Goal: Task Accomplishment & Management: Manage account settings

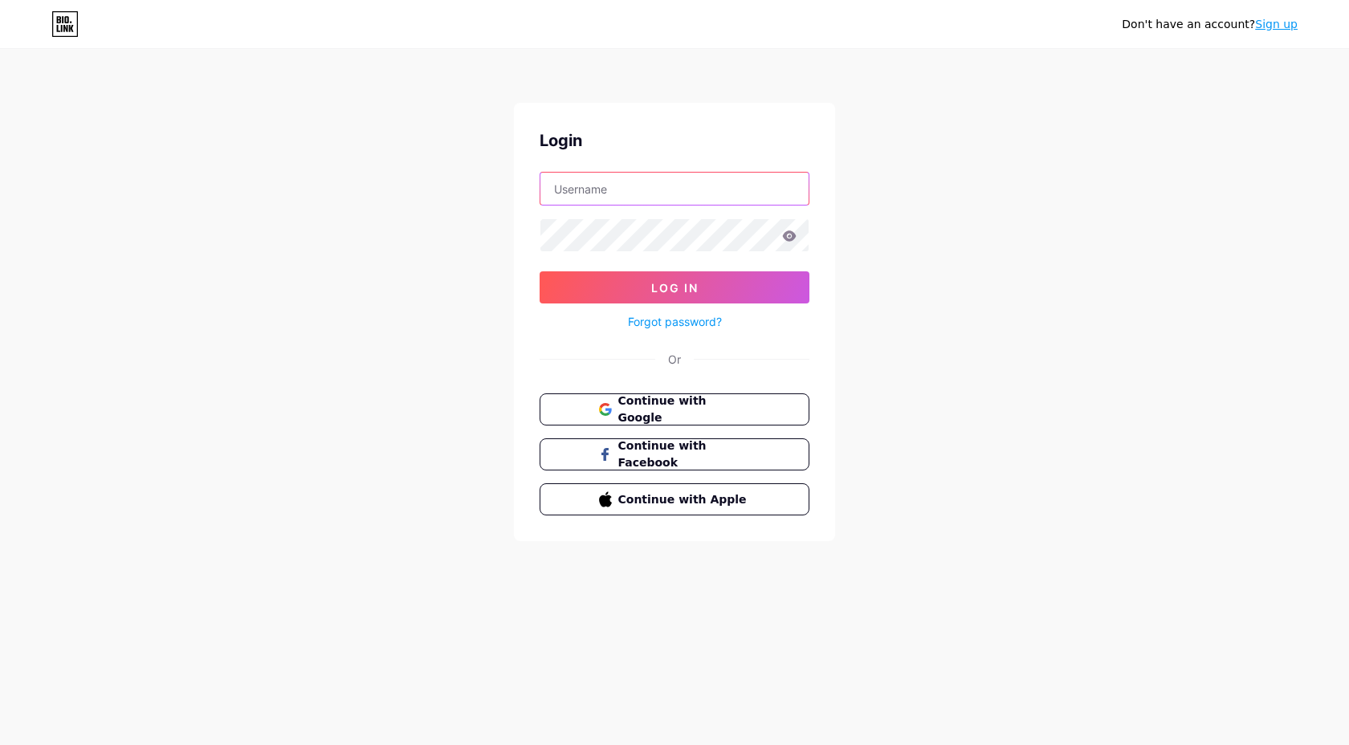
type input "[EMAIL_ADDRESS][DOMAIN_NAME]"
click at [785, 236] on icon at bounding box center [790, 235] width 14 height 10
click at [791, 236] on icon at bounding box center [789, 235] width 14 height 11
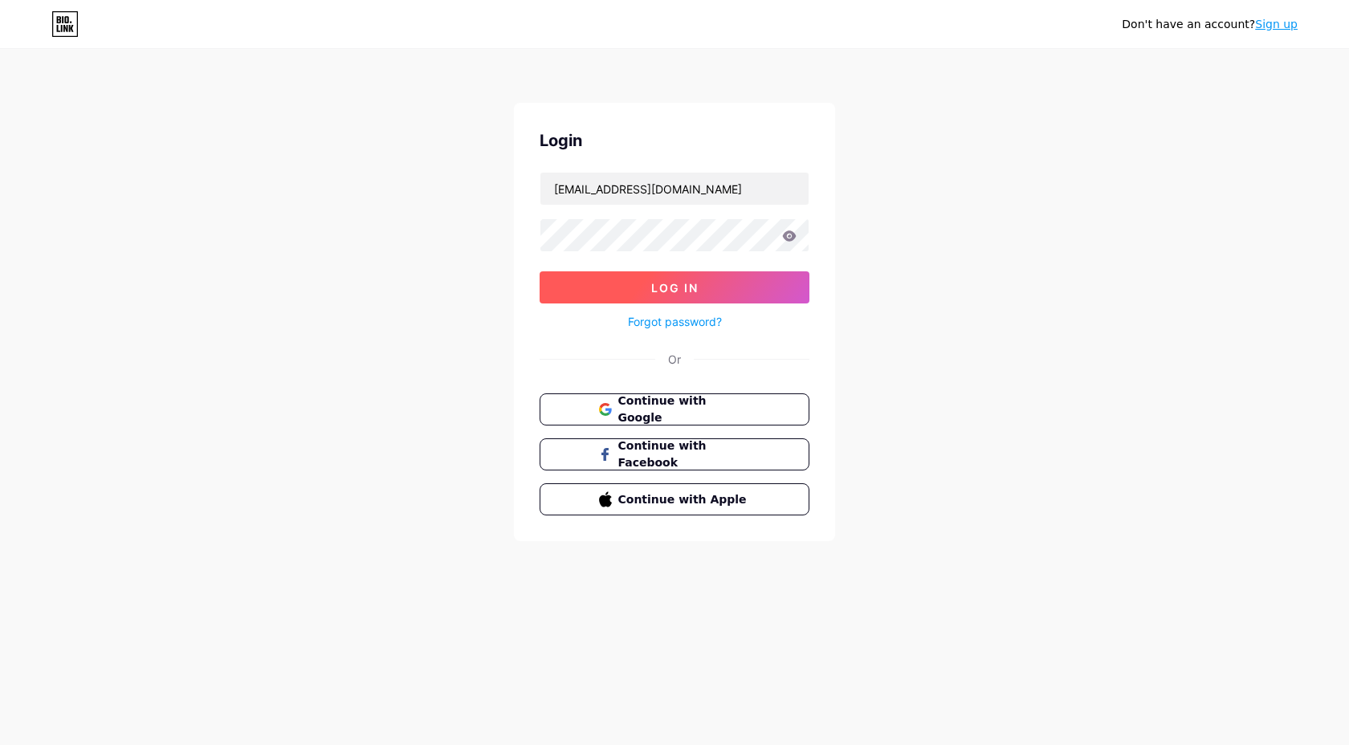
click at [676, 279] on button "Log In" at bounding box center [675, 287] width 270 height 32
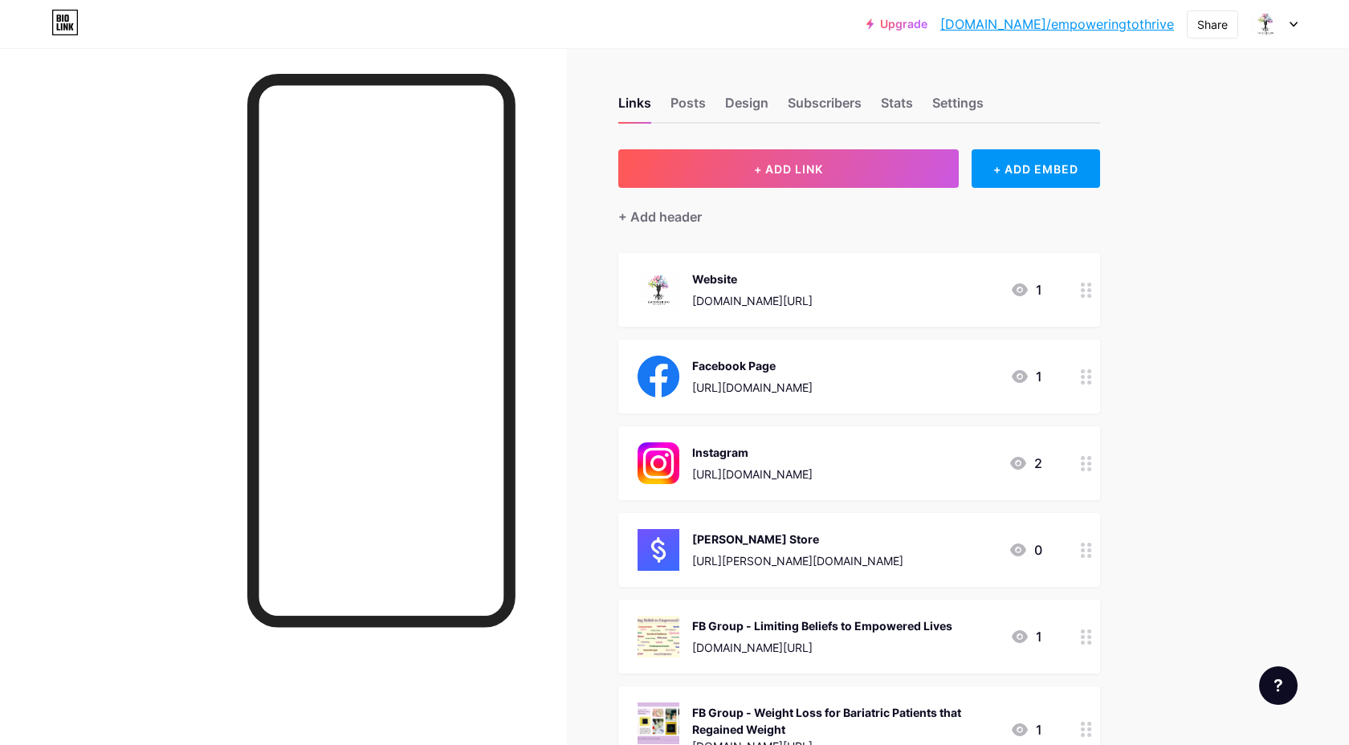
click at [1108, 30] on link "[DOMAIN_NAME]/empoweringtothrive" at bounding box center [1057, 23] width 234 height 19
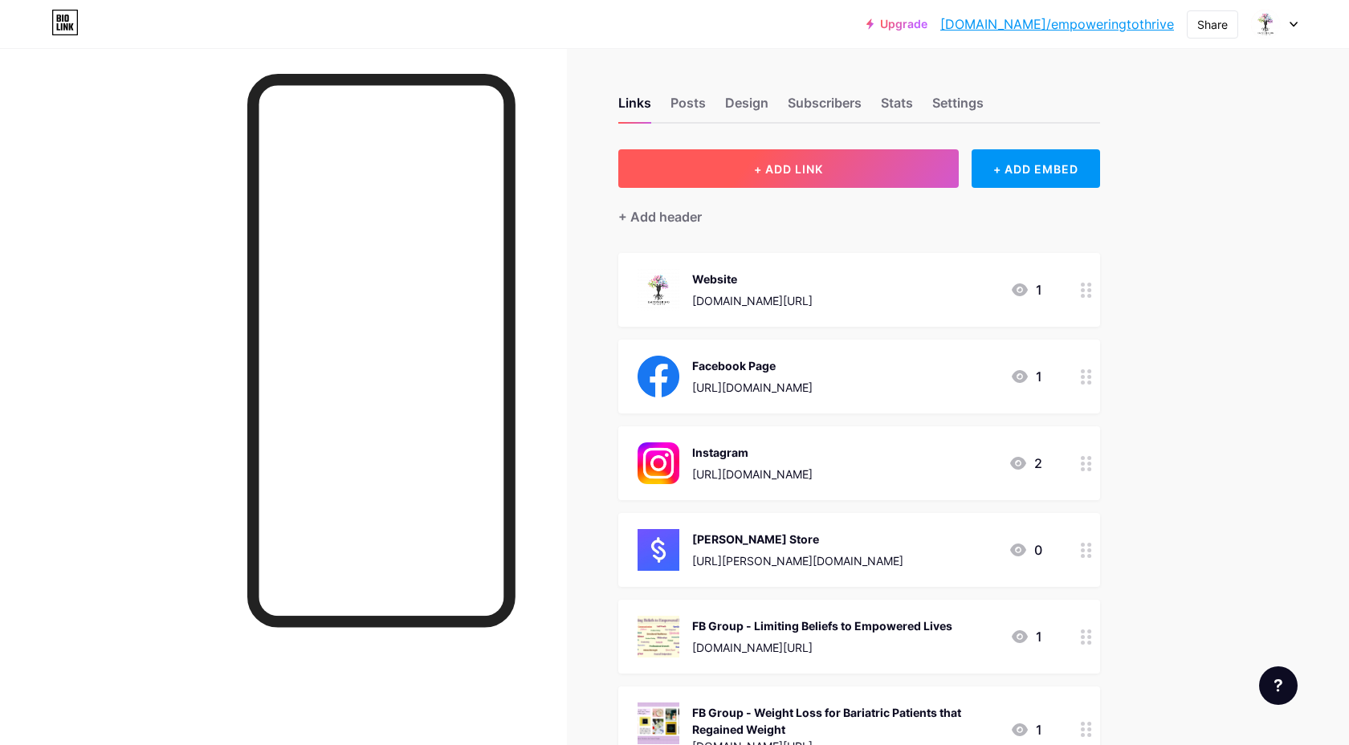
click at [805, 169] on span "+ ADD LINK" at bounding box center [788, 169] width 69 height 14
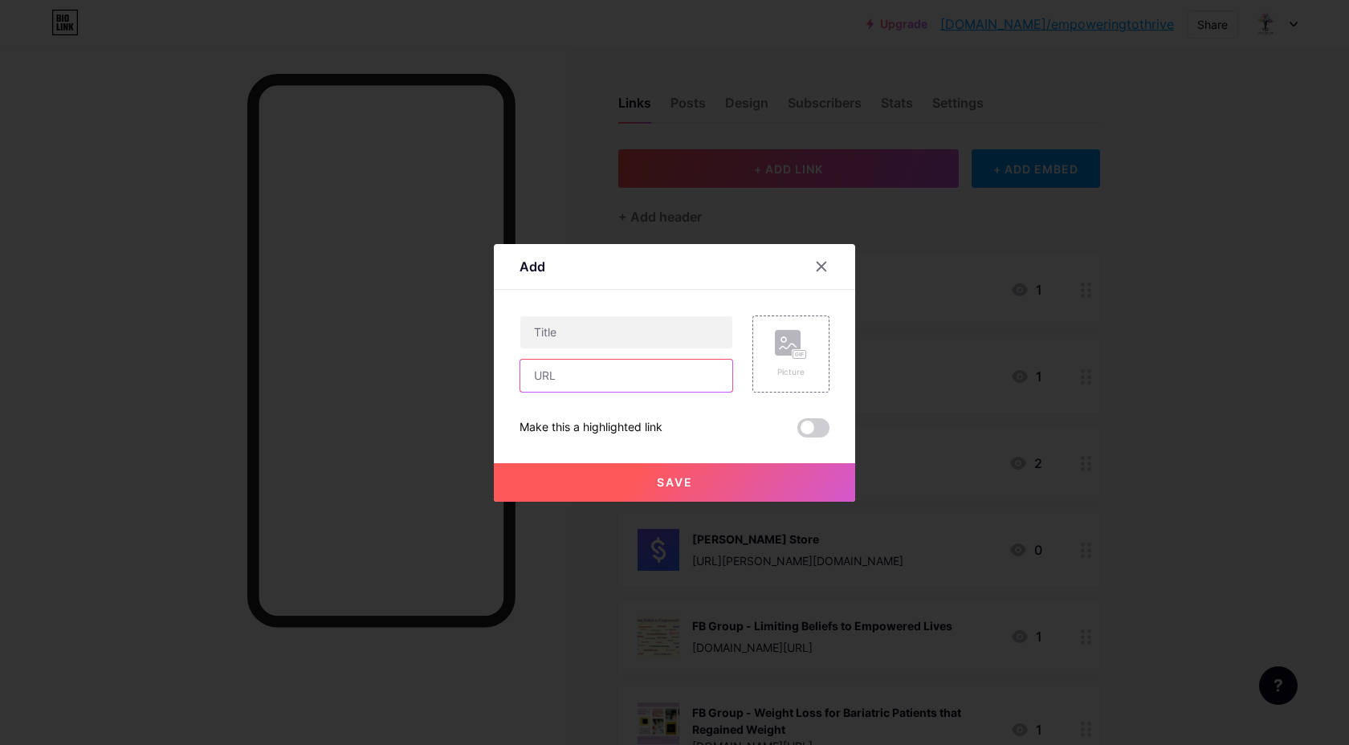
click at [602, 376] on input "text" at bounding box center [626, 376] width 212 height 32
paste input "[URL][DOMAIN_NAME]"
type input "[URL][DOMAIN_NAME]"
click at [593, 332] on input "text" at bounding box center [626, 332] width 212 height 32
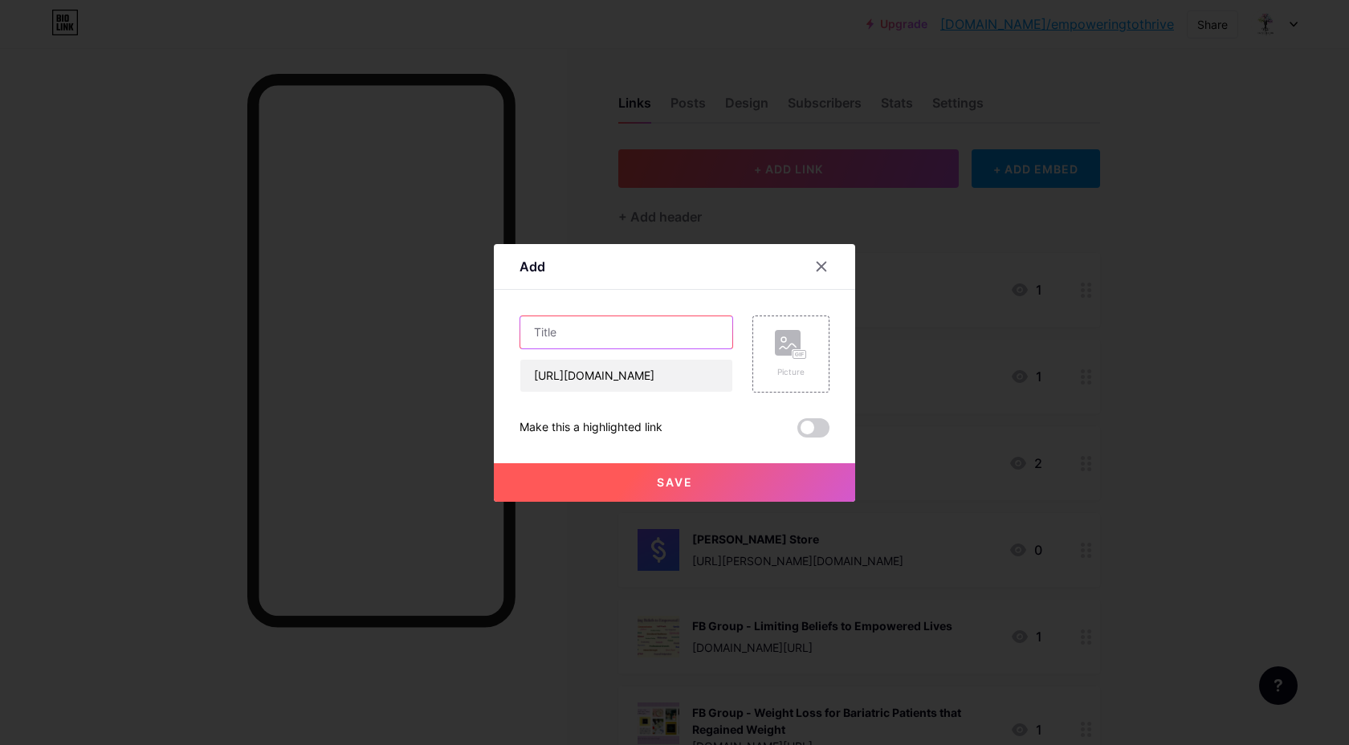
scroll to position [0, 0]
click at [579, 336] on input "text" at bounding box center [626, 332] width 212 height 32
paste input "empowered Women in Recovery"
click at [540, 329] on input "empowered Women in Recovery" at bounding box center [626, 332] width 212 height 32
type input "Empowered Women in Recovery"
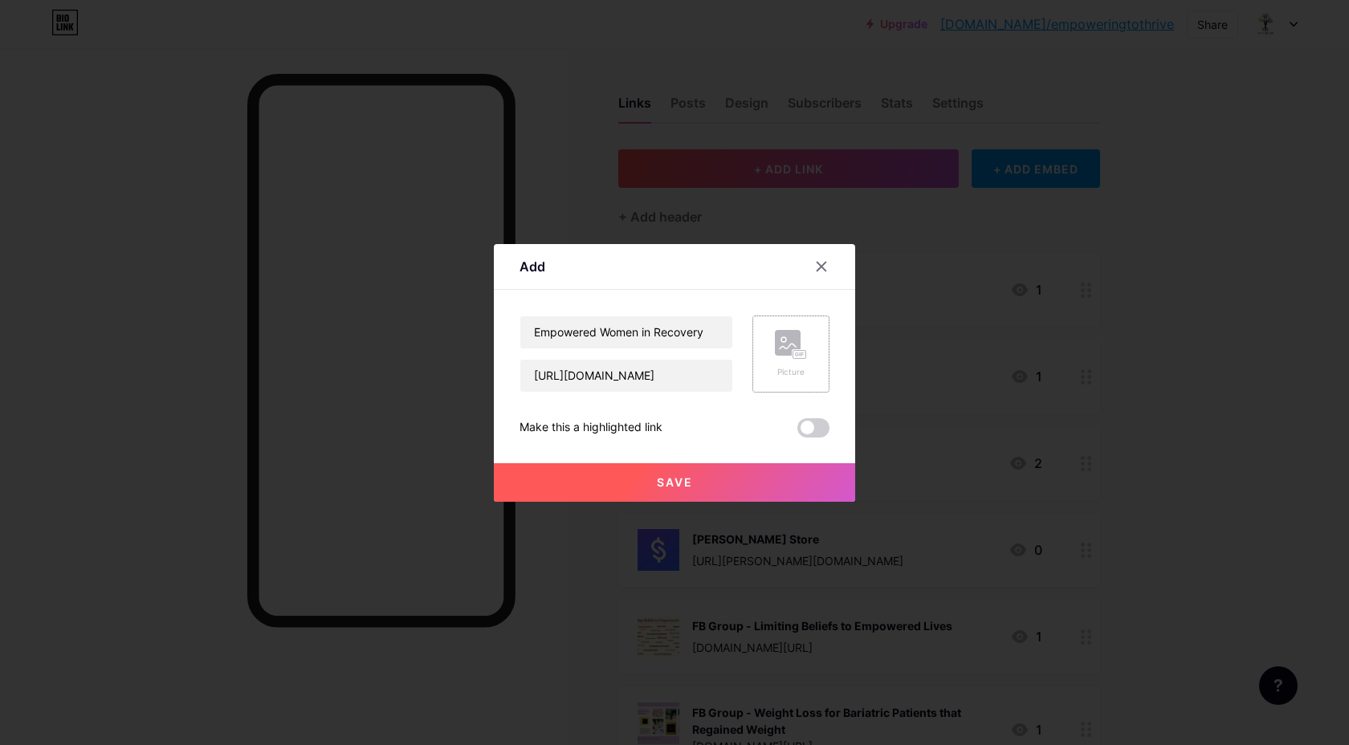
click at [792, 348] on rect at bounding box center [788, 343] width 26 height 26
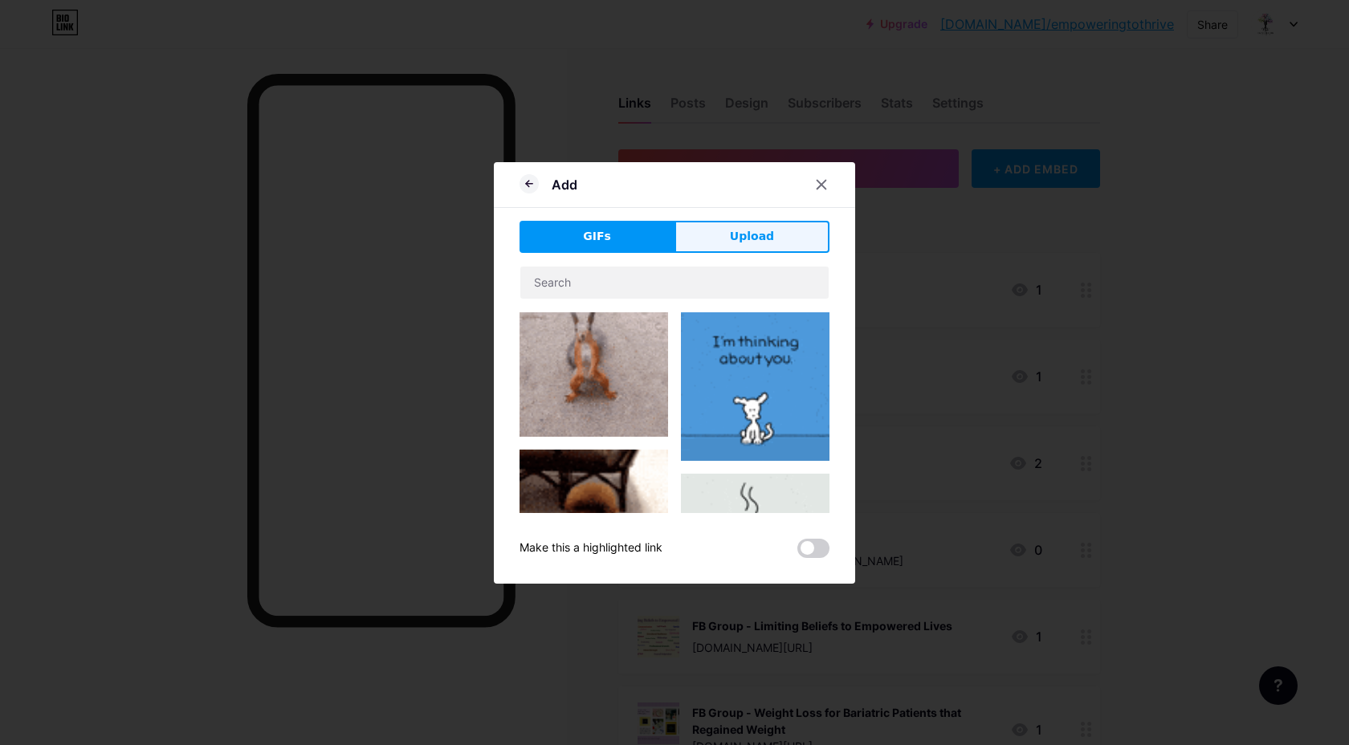
click at [739, 242] on span "Upload" at bounding box center [752, 236] width 44 height 17
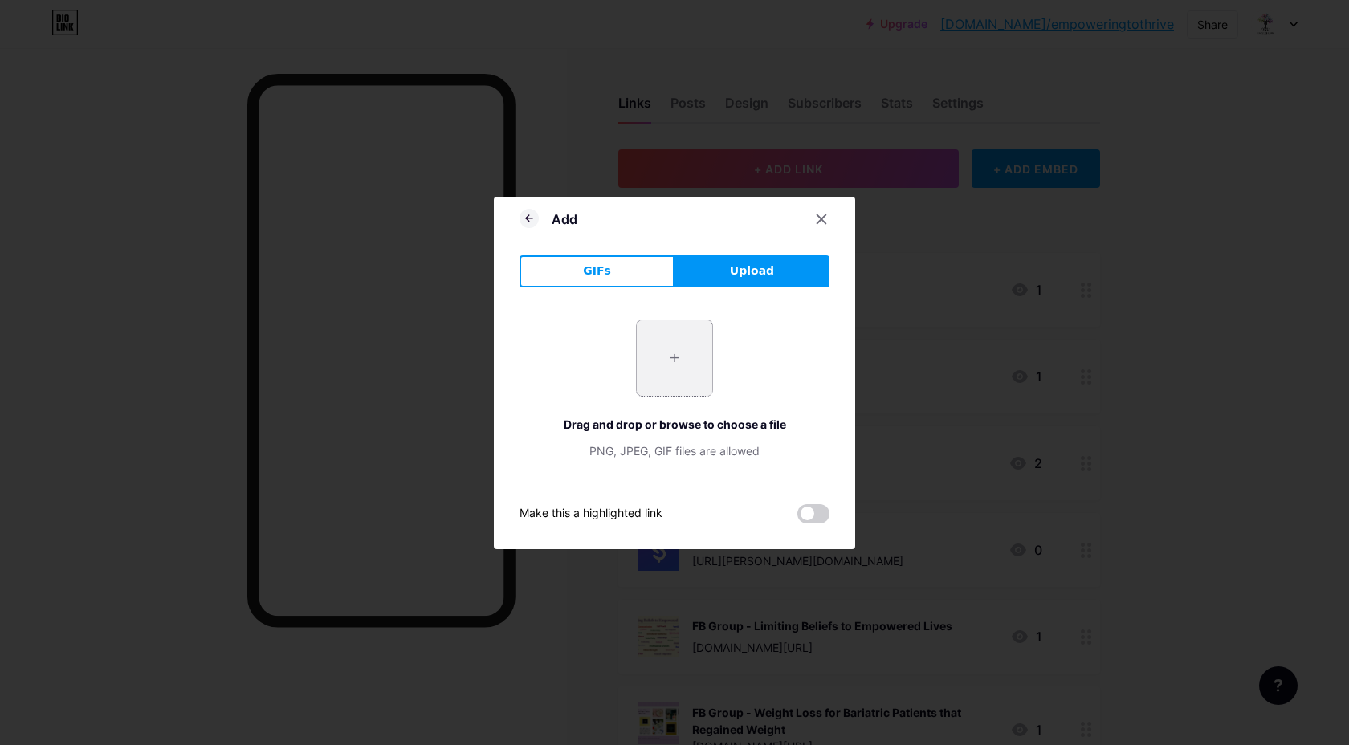
click at [671, 373] on input "file" at bounding box center [674, 357] width 75 height 75
type input "C:\fakepath\women.jpg"
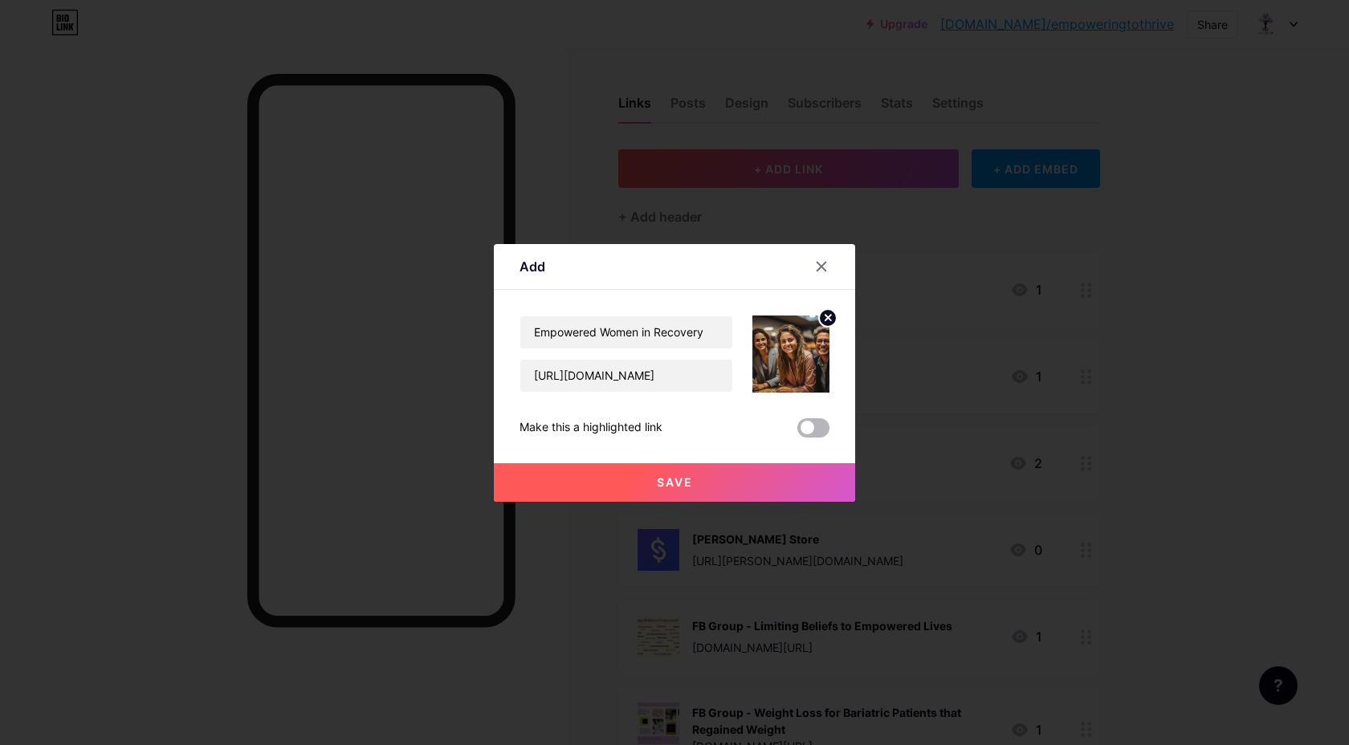
click at [810, 434] on span at bounding box center [813, 427] width 32 height 19
click at [797, 432] on input "checkbox" at bounding box center [797, 432] width 0 height 0
click at [694, 475] on button "Save" at bounding box center [674, 482] width 361 height 39
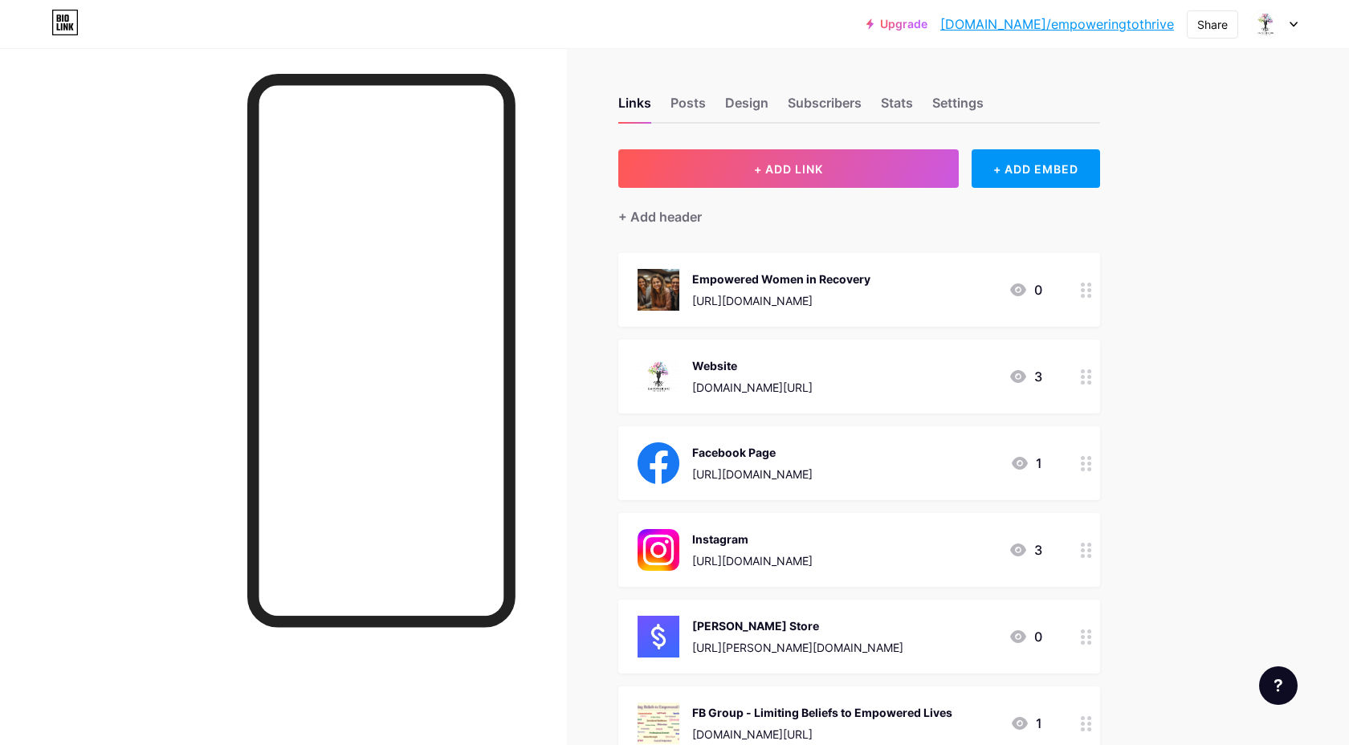
click at [870, 271] on div "Empowered Women in Recovery" at bounding box center [781, 279] width 178 height 17
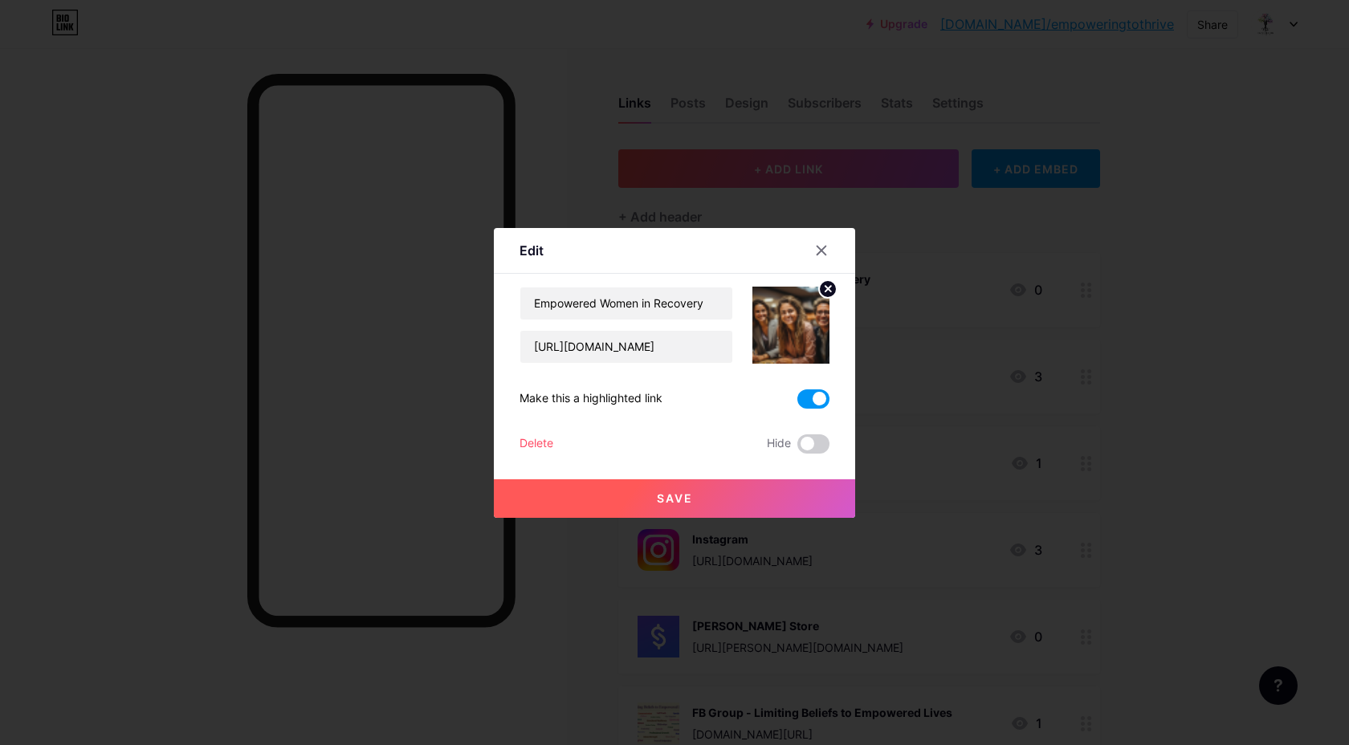
click at [821, 393] on span at bounding box center [813, 398] width 32 height 19
click at [797, 403] on input "checkbox" at bounding box center [797, 403] width 0 height 0
click at [674, 489] on button "Save" at bounding box center [674, 498] width 361 height 39
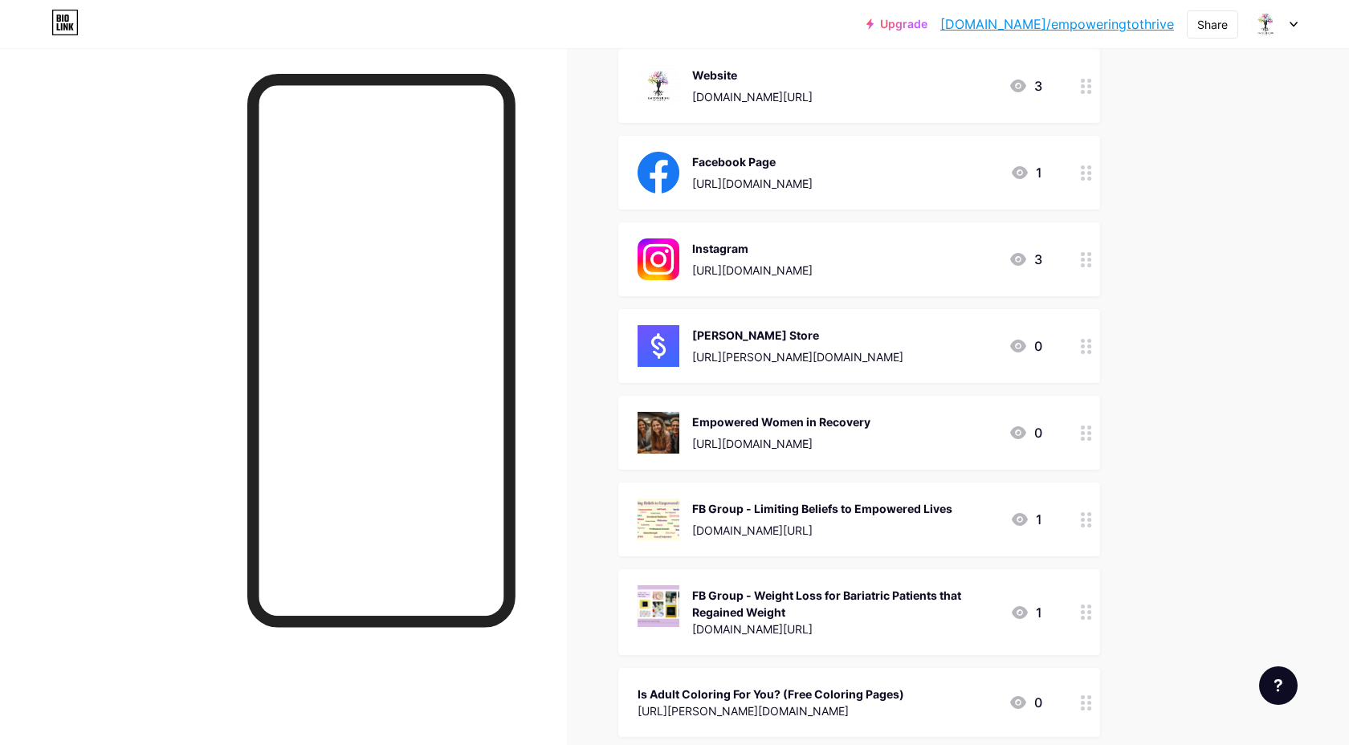
scroll to position [196, 0]
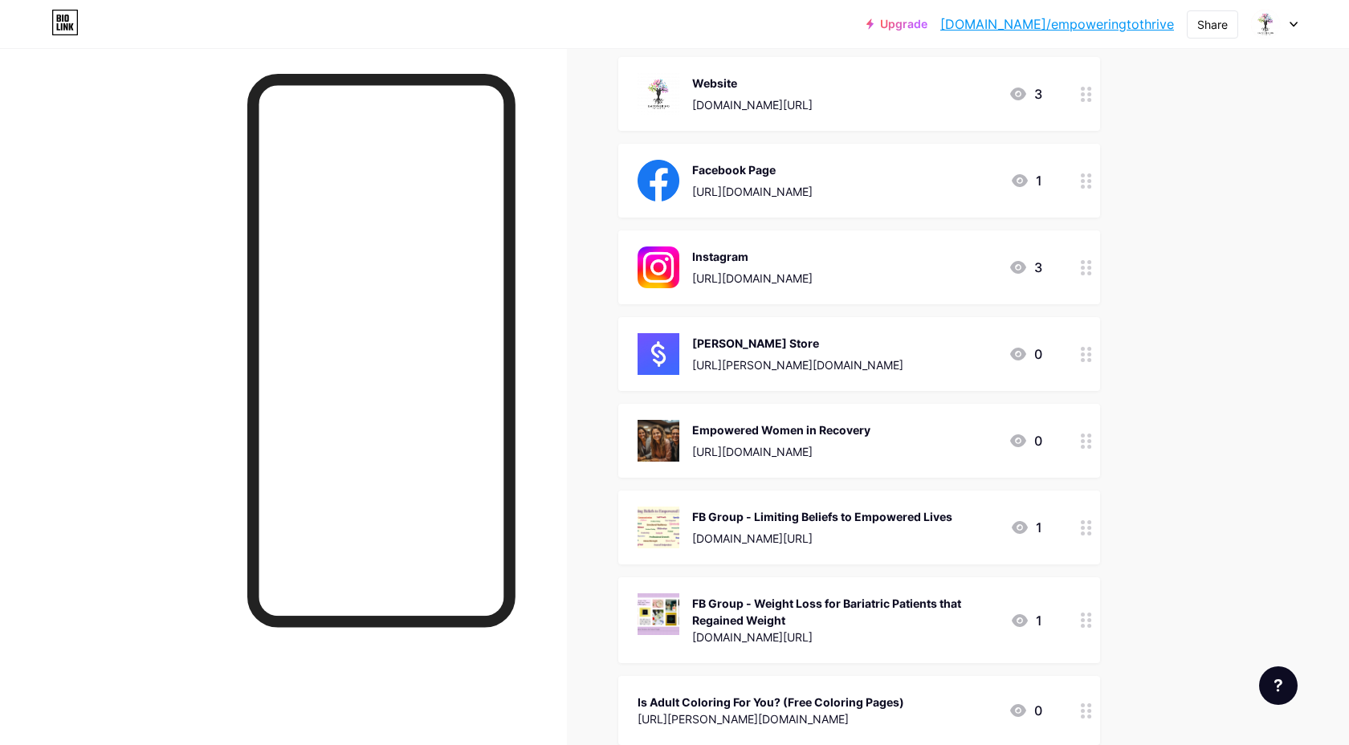
click at [813, 181] on div "Facebook Page [URL][DOMAIN_NAME]" at bounding box center [752, 181] width 120 height 42
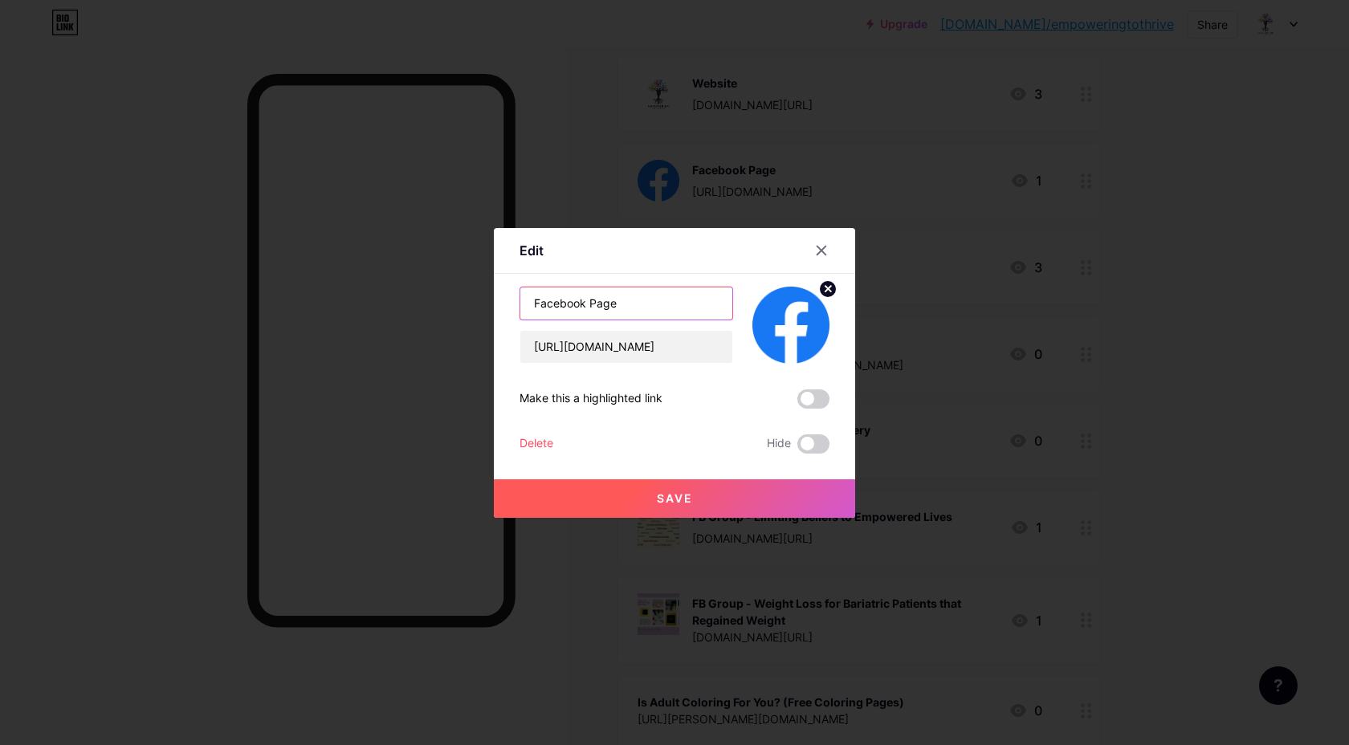
click at [636, 298] on input "Facebook Page" at bounding box center [626, 303] width 212 height 32
type input "Facebook"
click at [670, 501] on span "Save" at bounding box center [675, 498] width 36 height 14
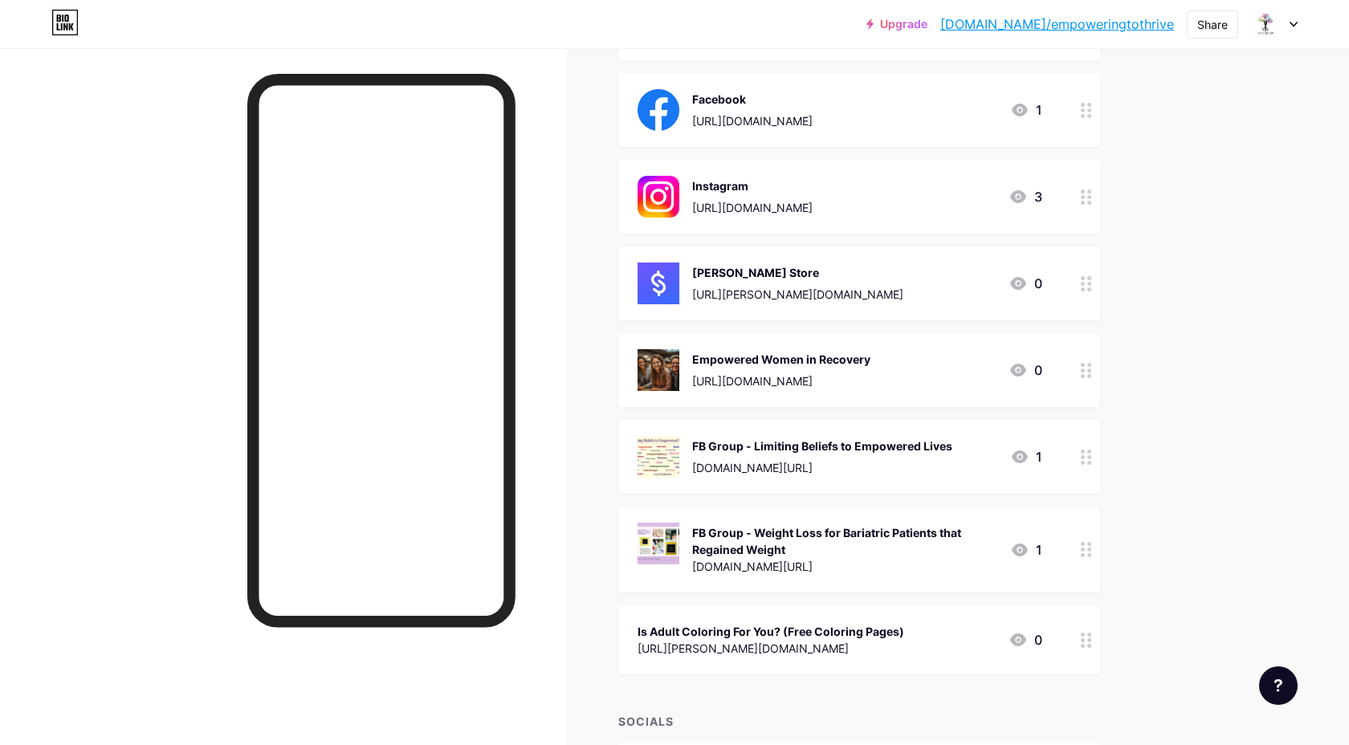
scroll to position [283, 0]
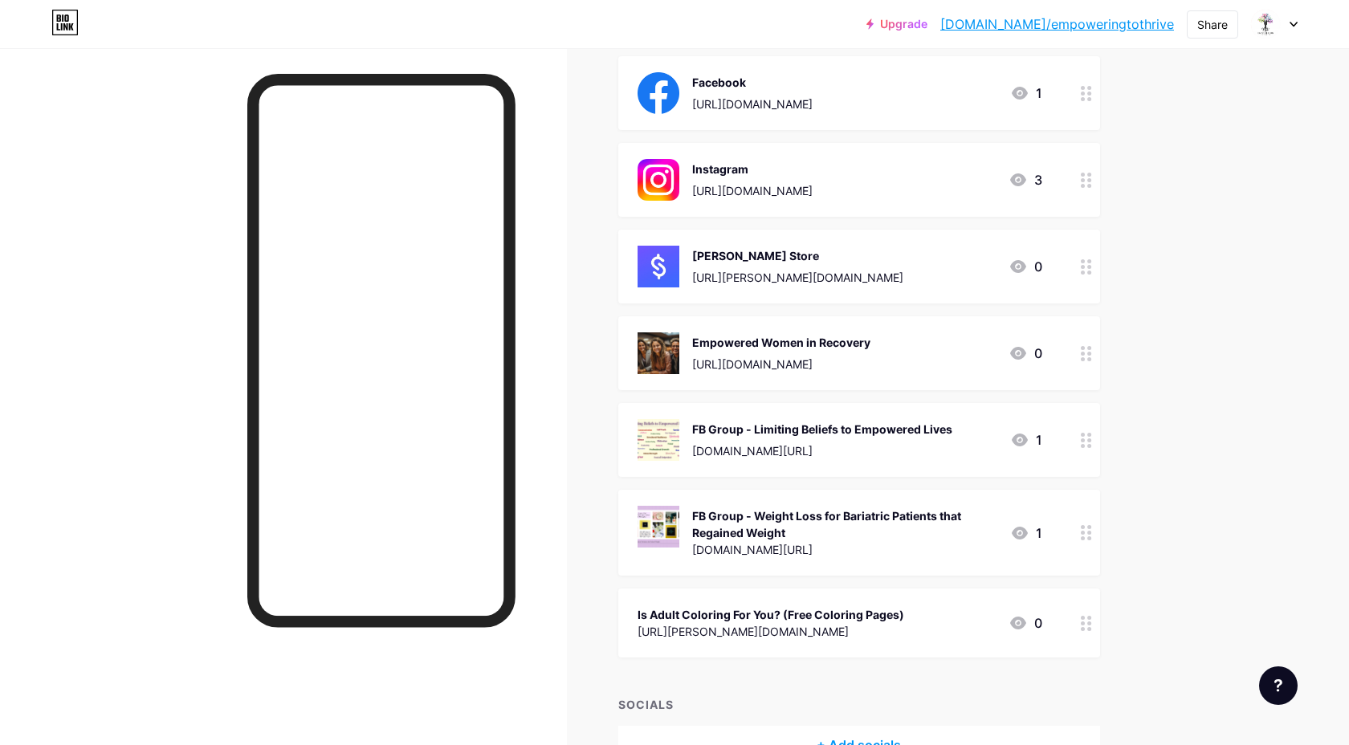
click at [962, 438] on div "FB Group - Limiting Beliefs to Empowered Lives [DOMAIN_NAME][URL] 1" at bounding box center [840, 440] width 405 height 42
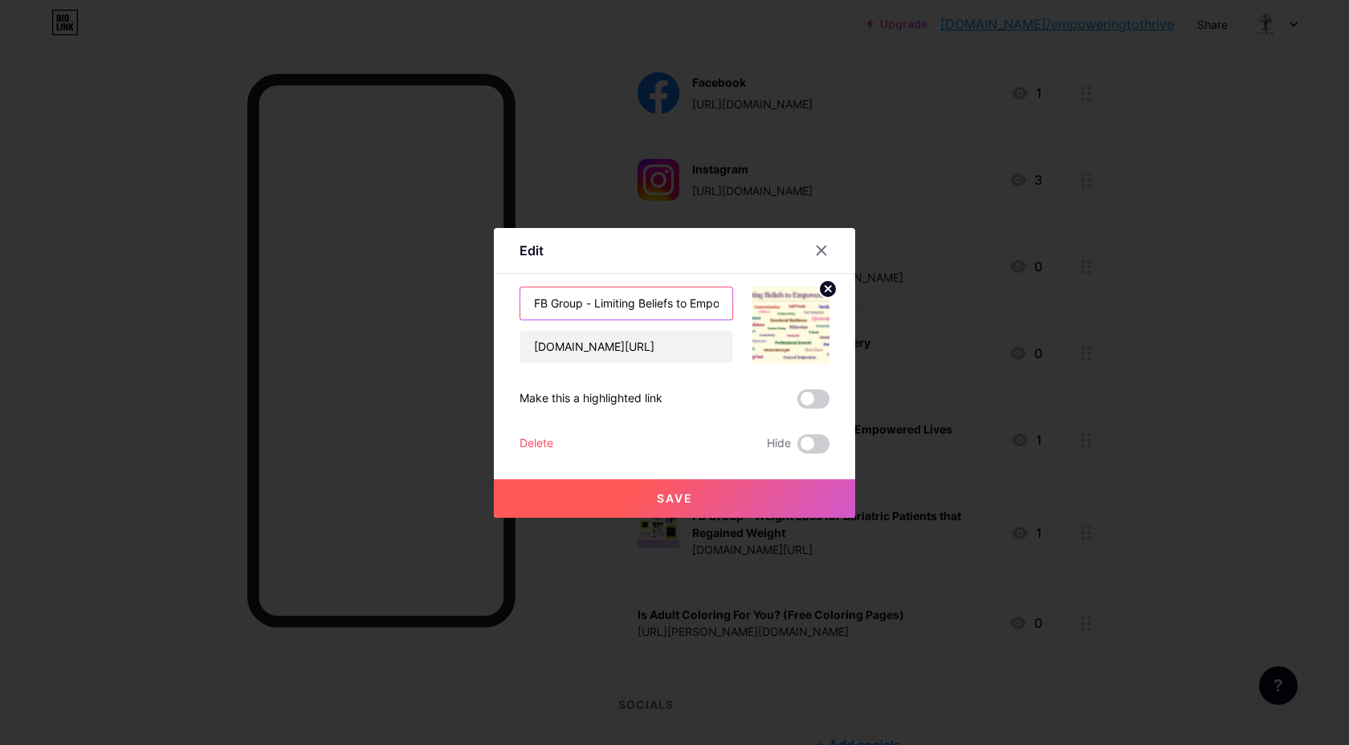
drag, startPoint x: 593, startPoint y: 303, endPoint x: 527, endPoint y: 302, distance: 66.6
click at [527, 302] on input "FB Group - Limiting Beliefs to Empowered Lives" at bounding box center [626, 303] width 212 height 32
type input "Limiting Beliefs to Empowered Lives"
click at [670, 519] on div at bounding box center [674, 372] width 1349 height 745
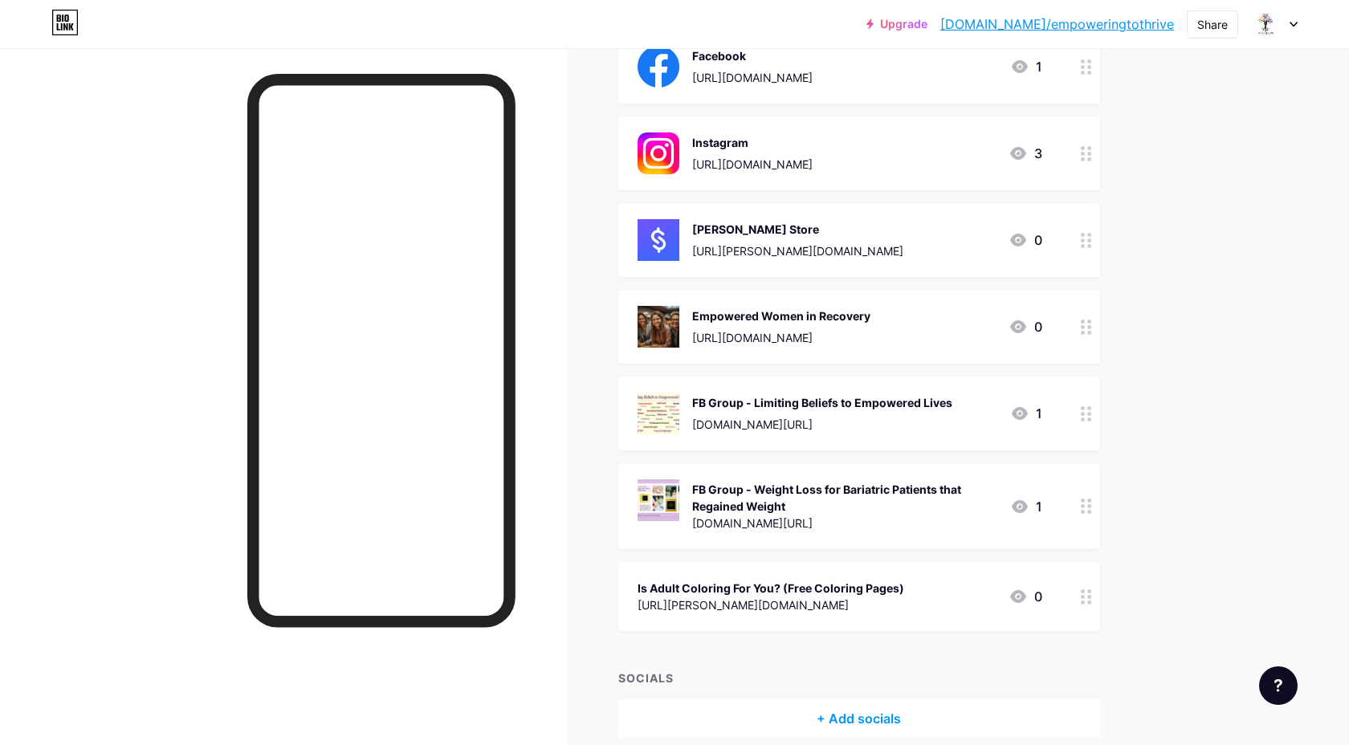
scroll to position [314, 0]
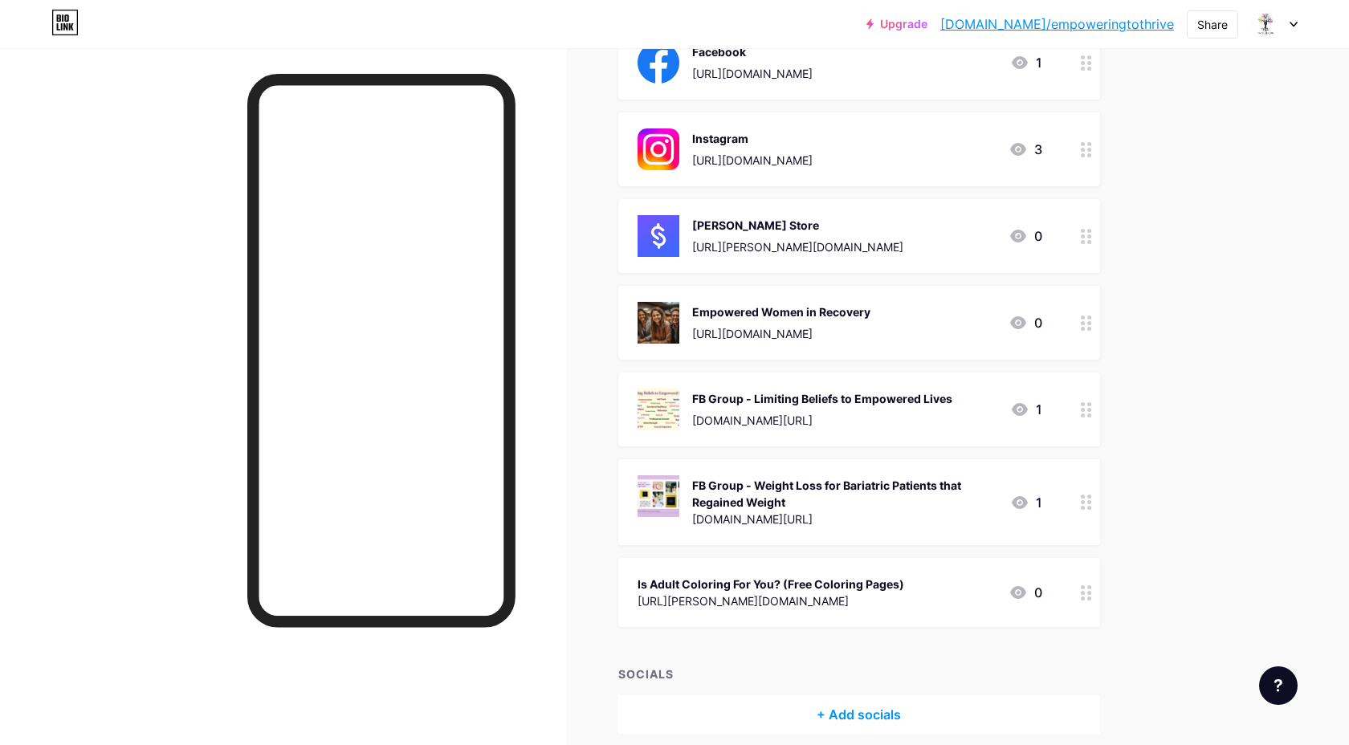
click at [895, 504] on div "FB Group - Weight Loss for Bariatric Patients that Regained Weight" at bounding box center [844, 494] width 305 height 34
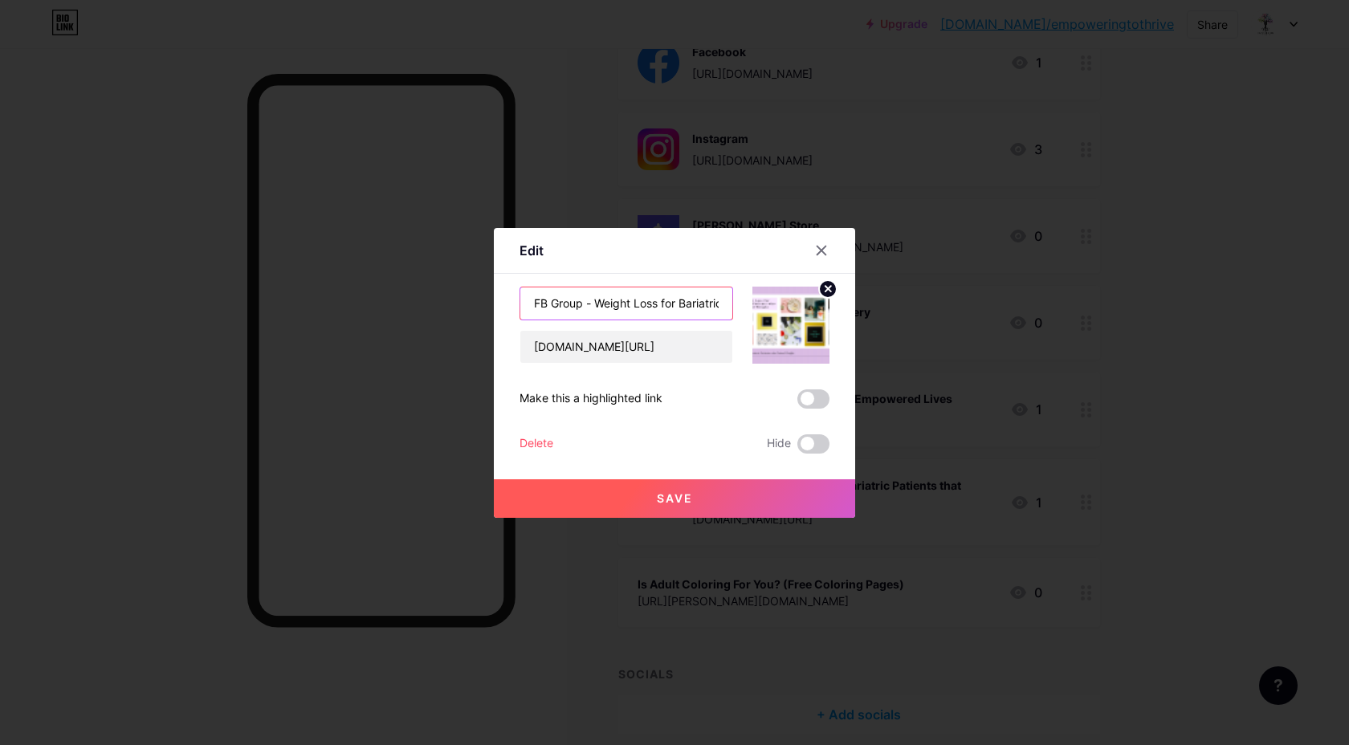
drag, startPoint x: 594, startPoint y: 304, endPoint x: 513, endPoint y: 299, distance: 81.2
click at [513, 304] on div "Edit Content YouTube Play YouTube video without leaving your page. ADD Vimeo Pl…" at bounding box center [674, 373] width 361 height 290
type input "Weight Loss for Bariatric Patients that Regained Weight"
click at [671, 501] on span "Save" at bounding box center [675, 498] width 36 height 14
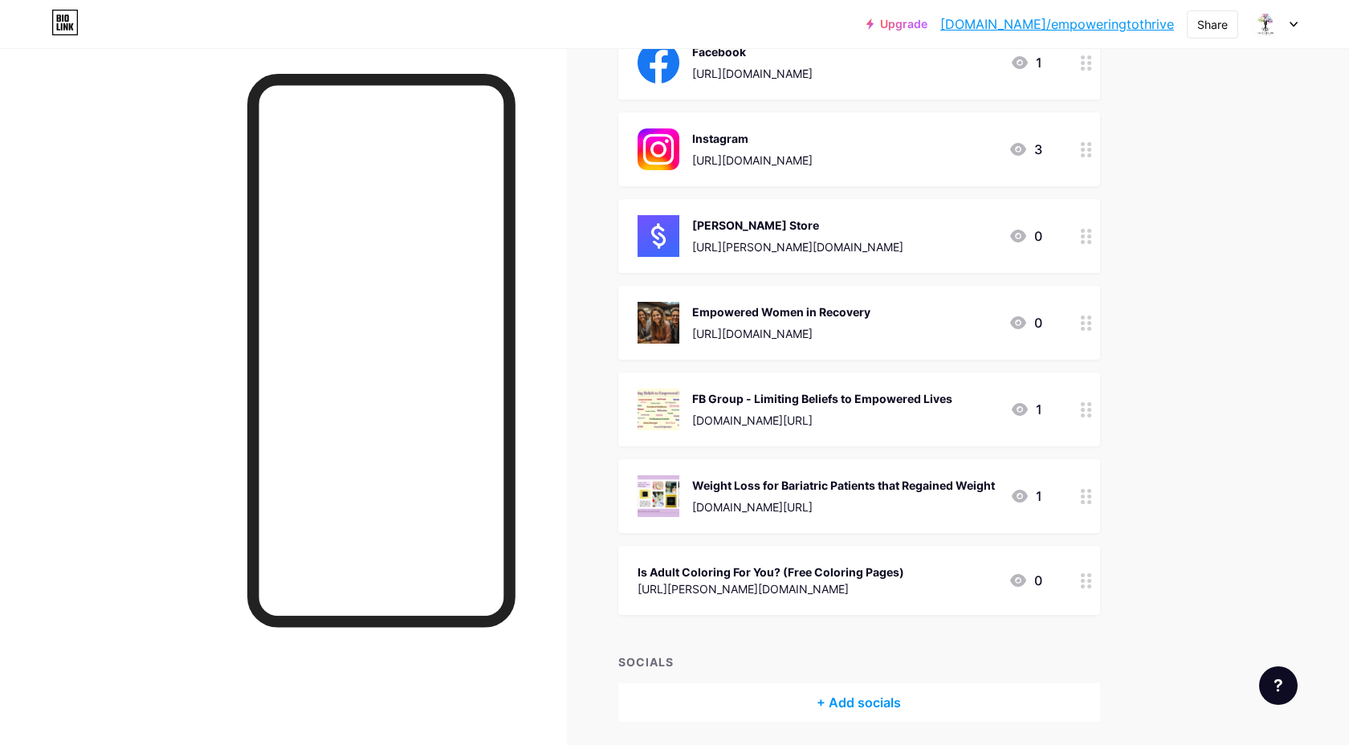
click at [833, 414] on div "[DOMAIN_NAME][URL]" at bounding box center [822, 420] width 260 height 17
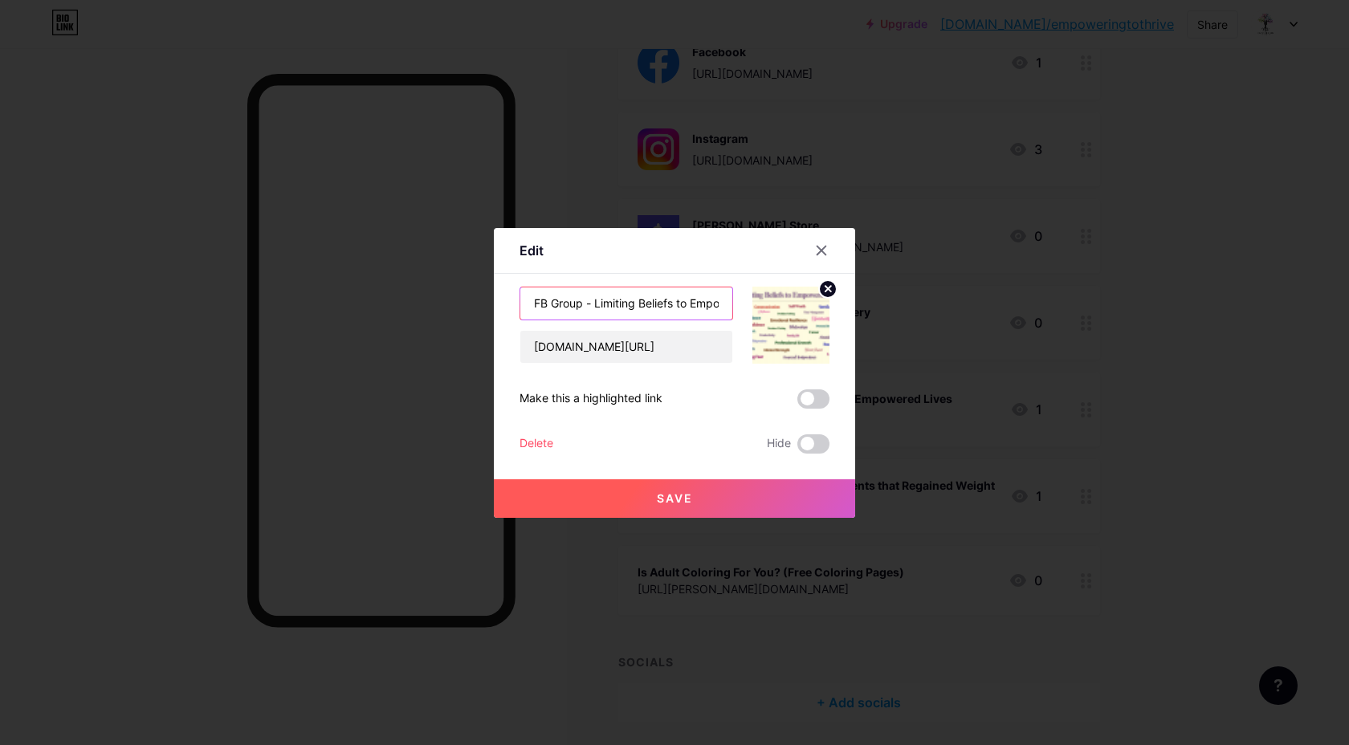
drag, startPoint x: 596, startPoint y: 304, endPoint x: 462, endPoint y: 303, distance: 134.1
click at [462, 303] on div "Edit Content YouTube Play YouTube video without leaving your page. ADD Vimeo Pl…" at bounding box center [674, 372] width 1349 height 745
type input "Limiting Beliefs to Empowered Lives"
click at [677, 493] on span "Save" at bounding box center [675, 498] width 36 height 14
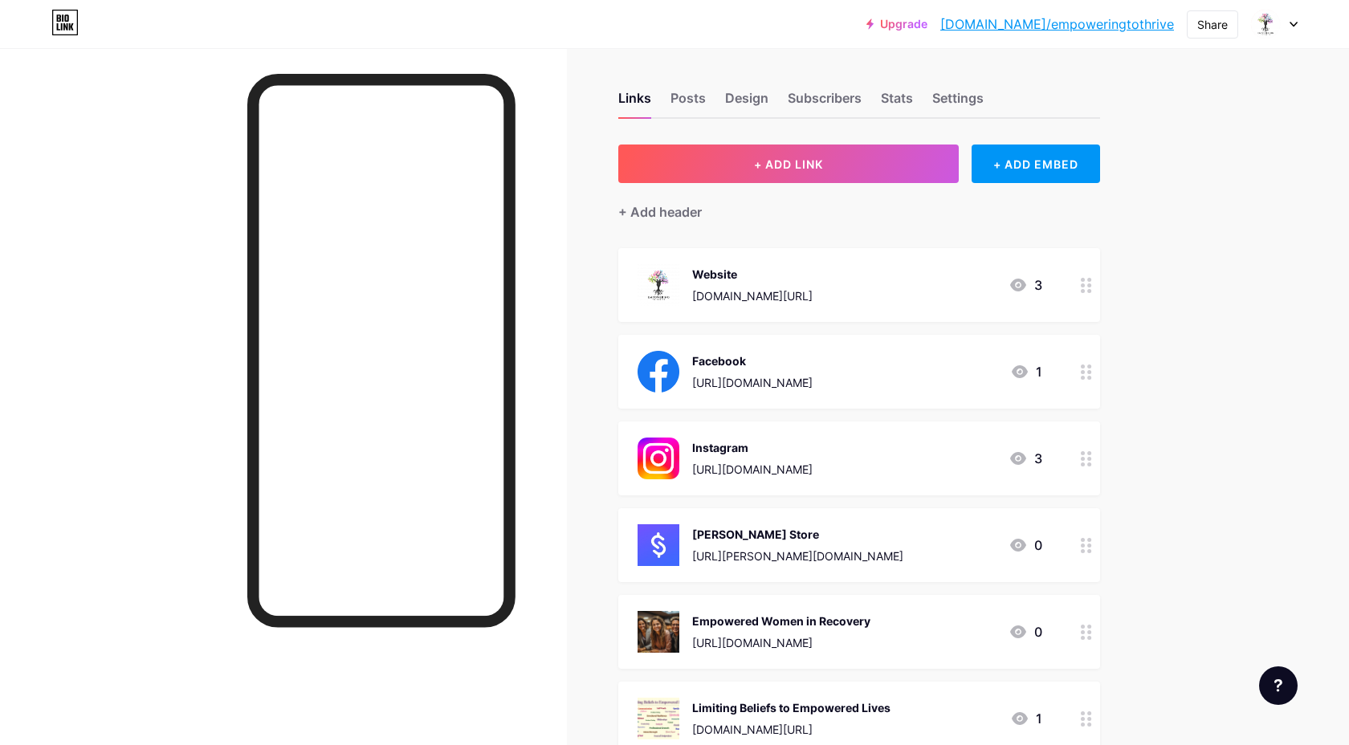
scroll to position [0, 0]
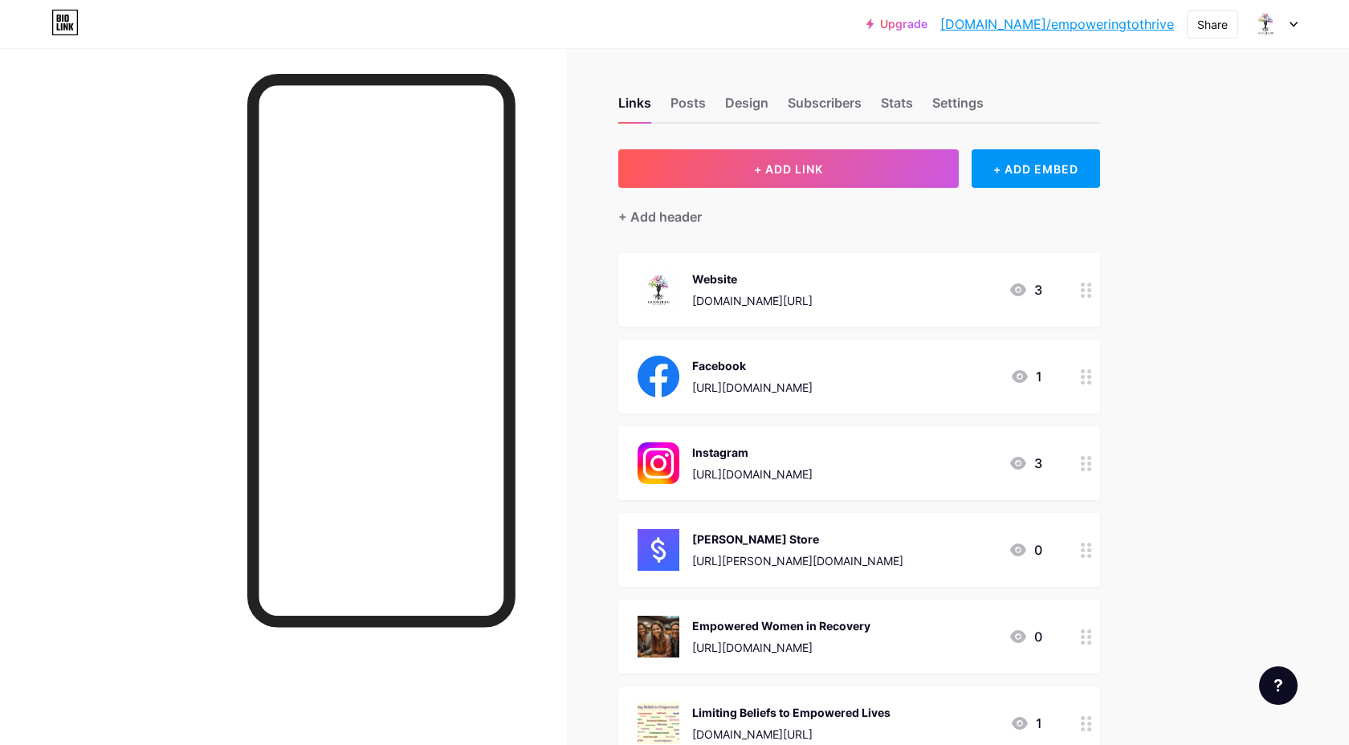
click at [813, 292] on div "[DOMAIN_NAME][URL]" at bounding box center [752, 300] width 120 height 17
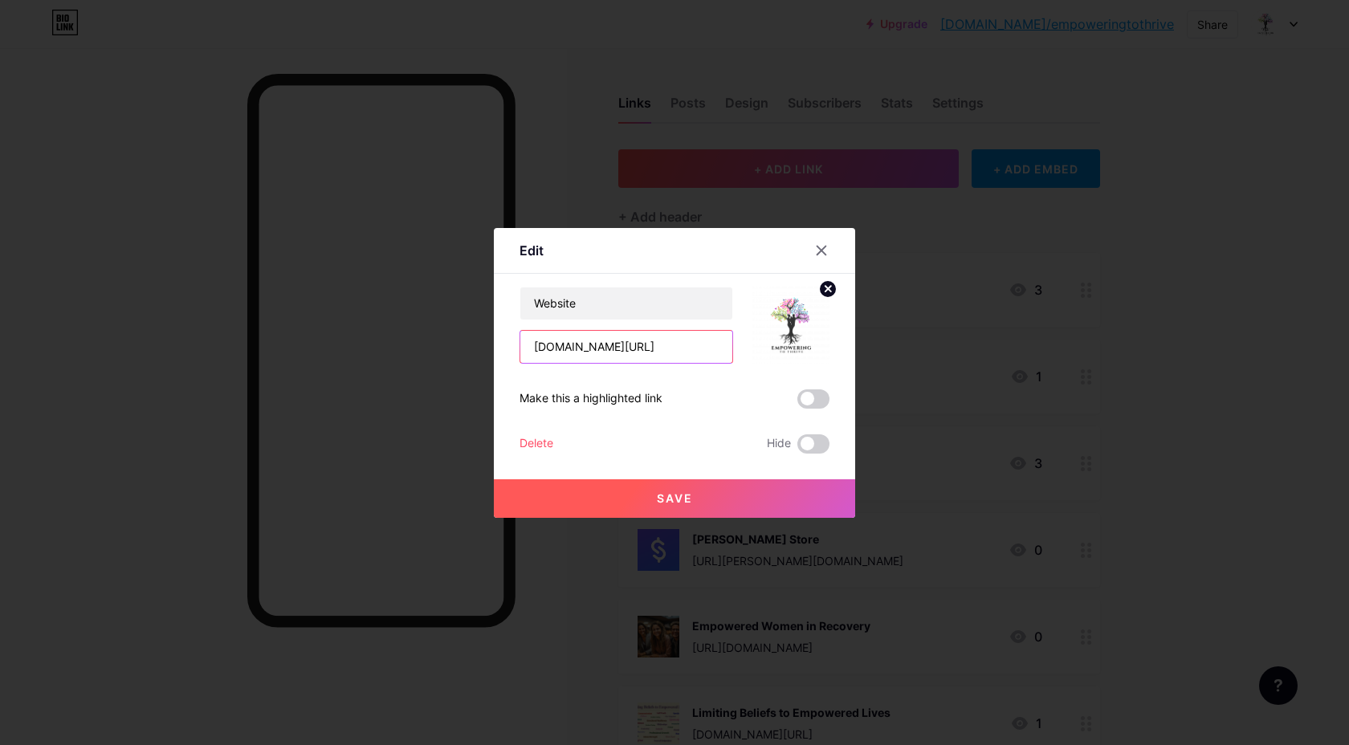
click at [670, 346] on input "[DOMAIN_NAME][URL]" at bounding box center [626, 347] width 212 height 32
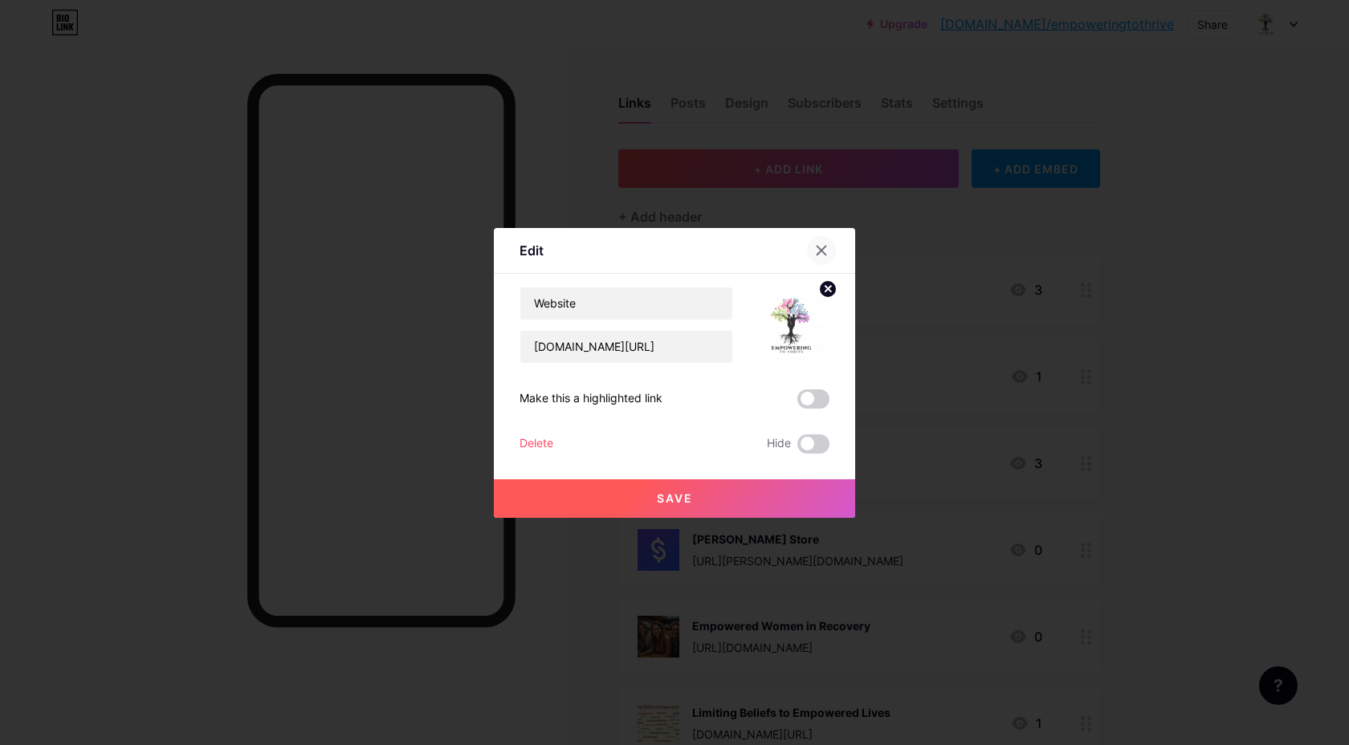
click at [830, 251] on div at bounding box center [821, 250] width 29 height 29
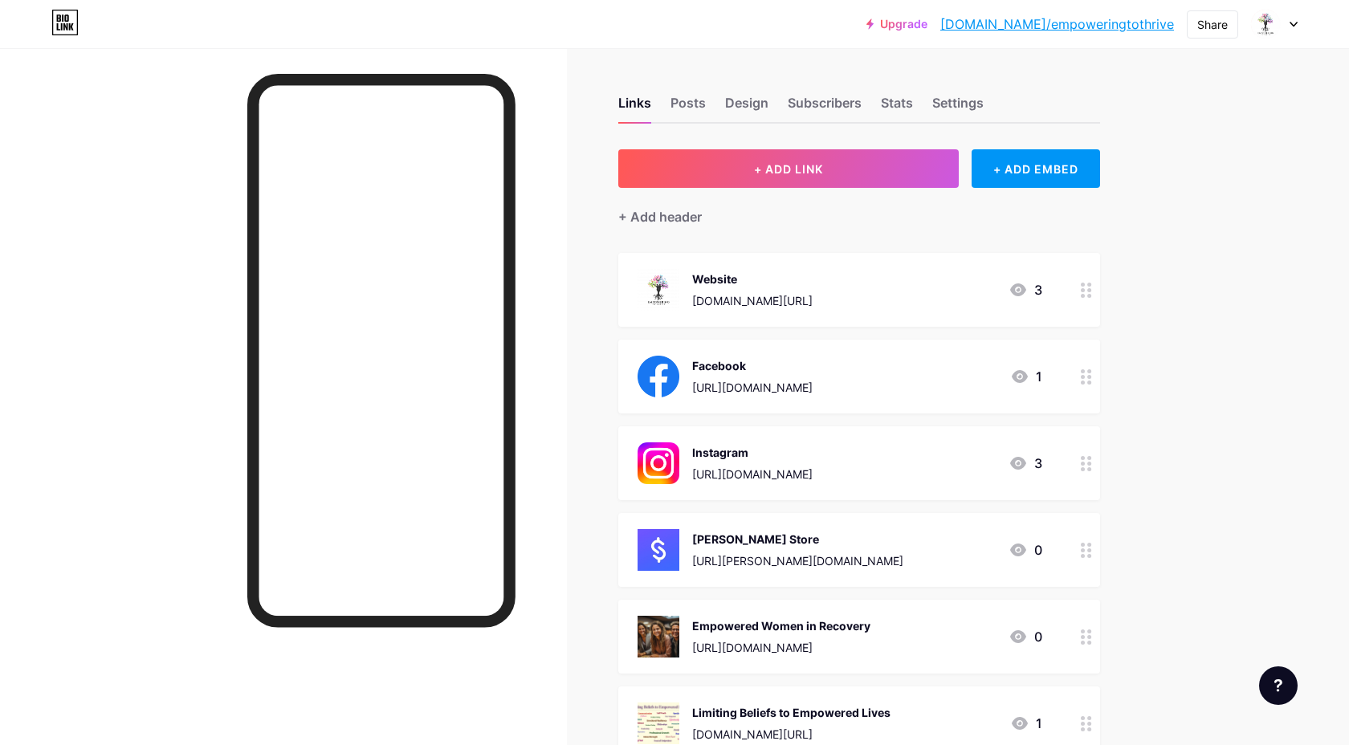
click at [813, 367] on div "Facebook" at bounding box center [752, 365] width 120 height 17
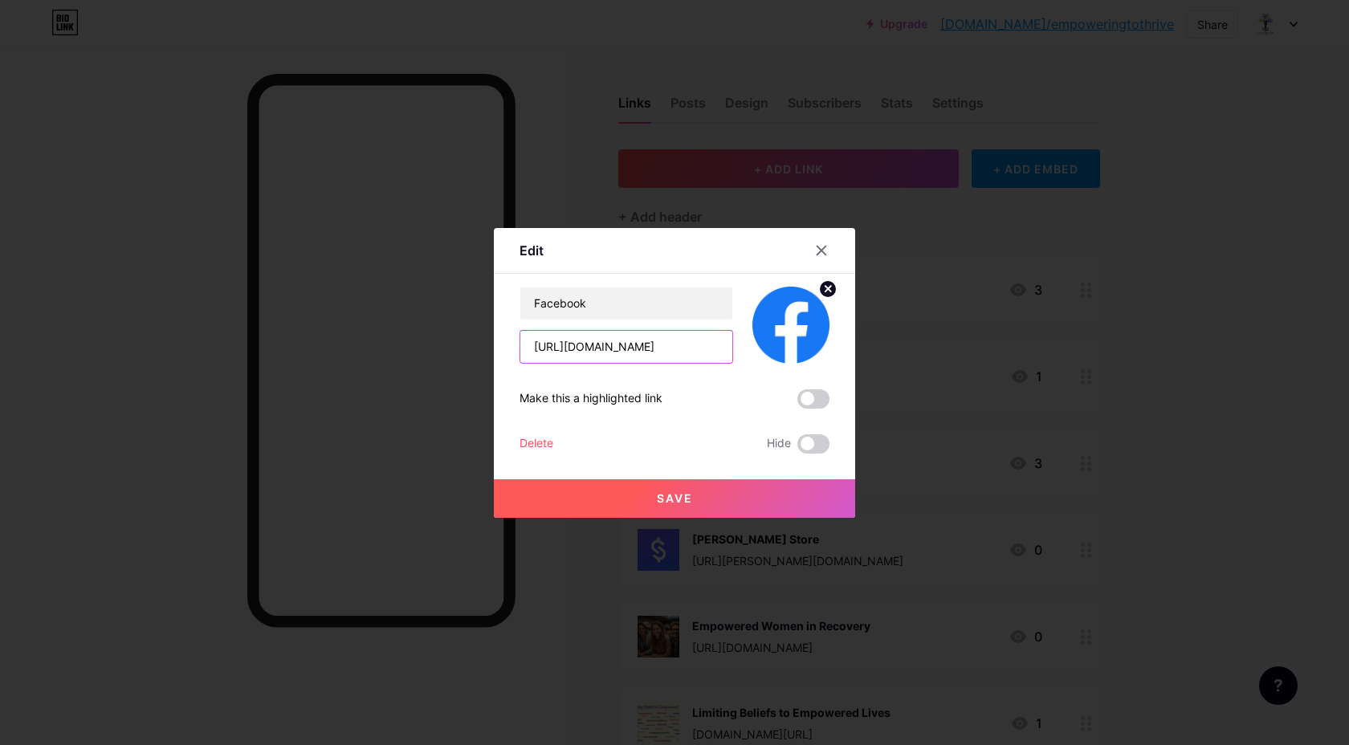
click at [664, 352] on input "[URL][DOMAIN_NAME]" at bounding box center [626, 347] width 212 height 32
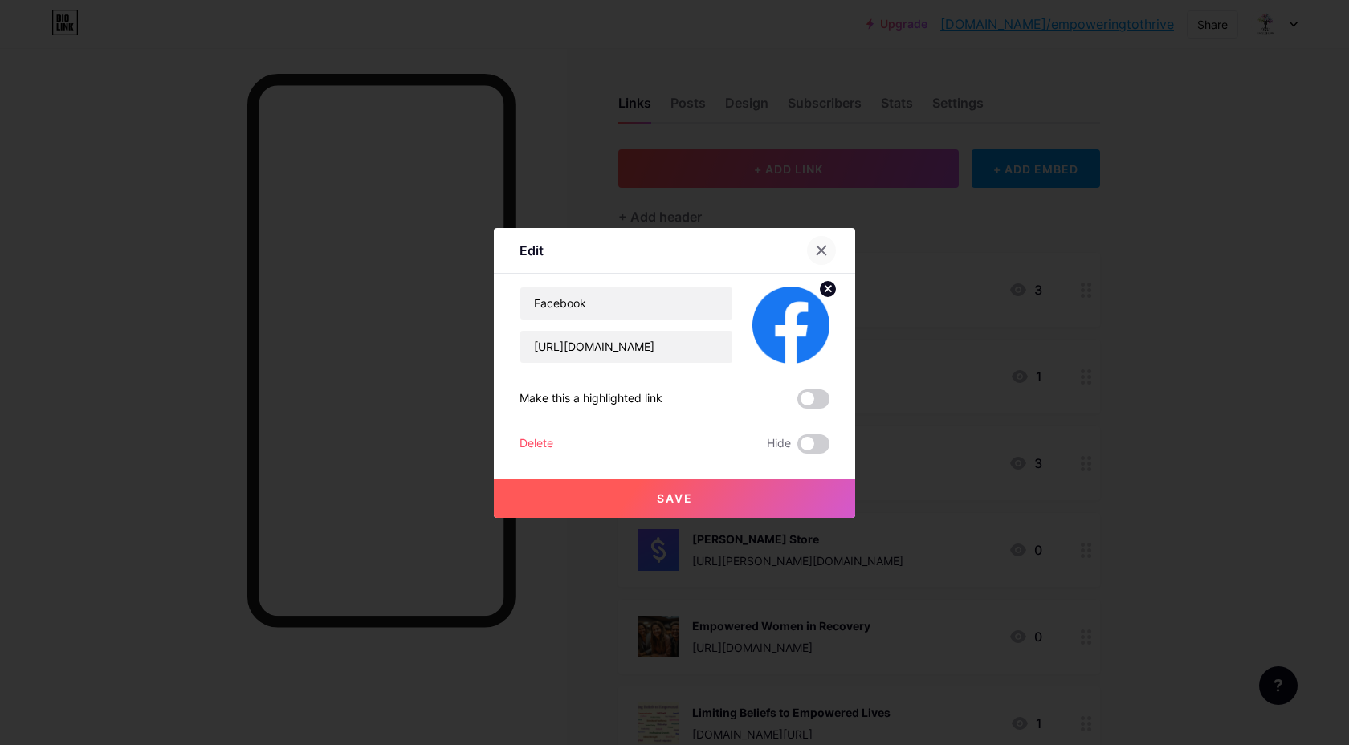
click at [824, 243] on div at bounding box center [821, 250] width 29 height 29
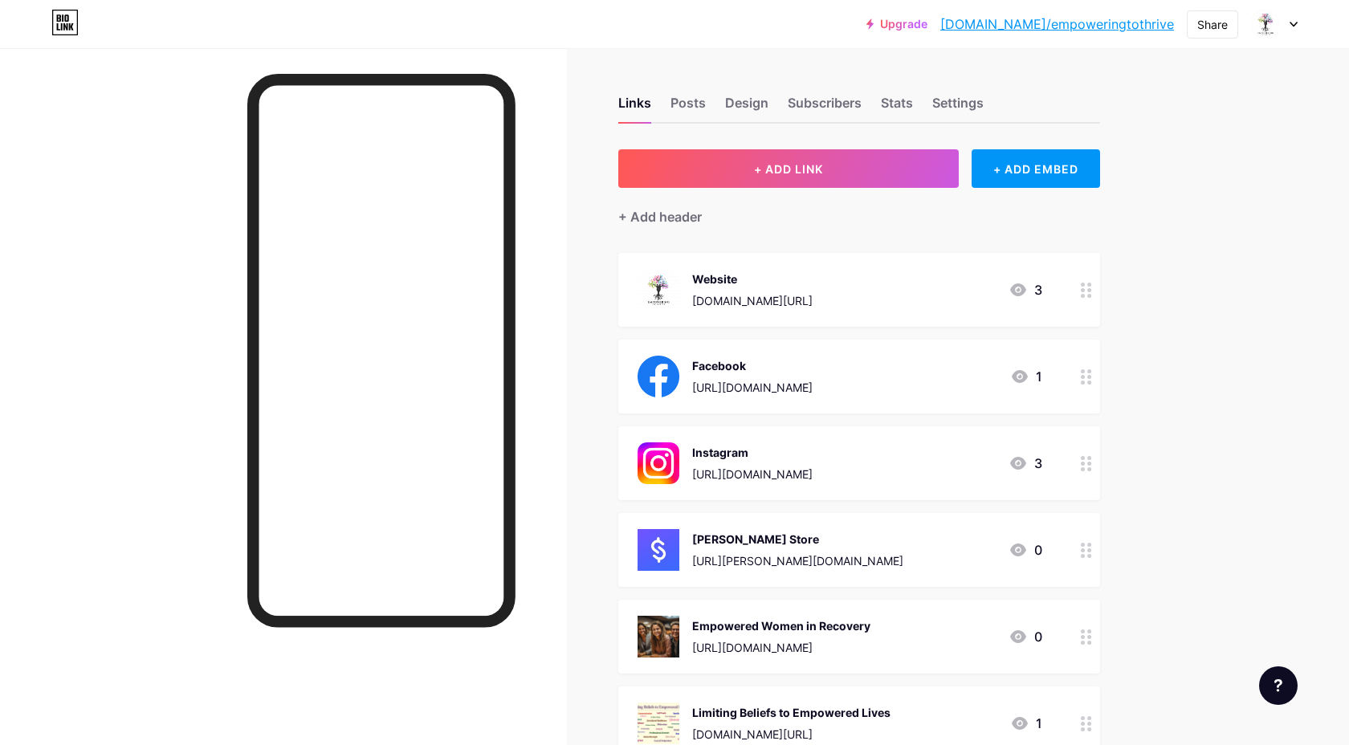
click at [754, 461] on div "Instagram [URL][DOMAIN_NAME]" at bounding box center [752, 463] width 120 height 42
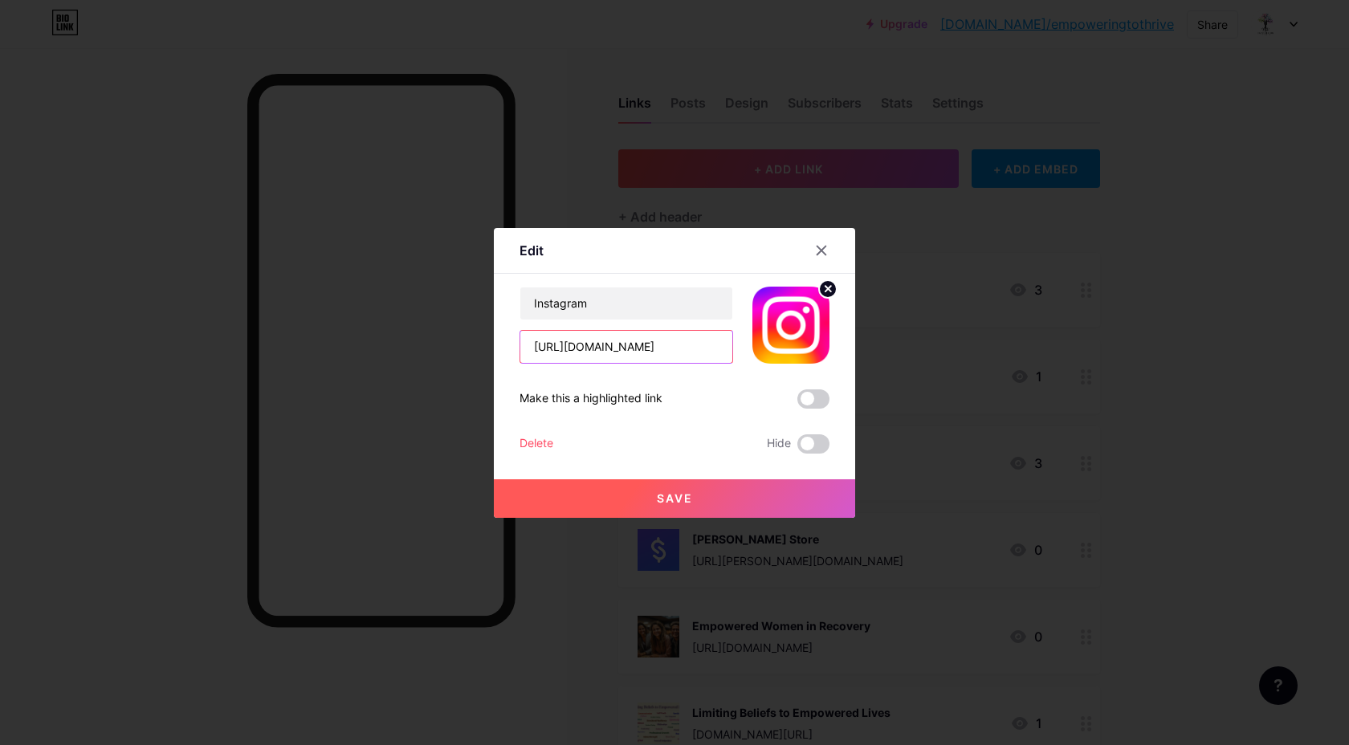
click at [611, 347] on input "[URL][DOMAIN_NAME]" at bounding box center [626, 347] width 212 height 32
click at [828, 243] on div at bounding box center [821, 250] width 29 height 29
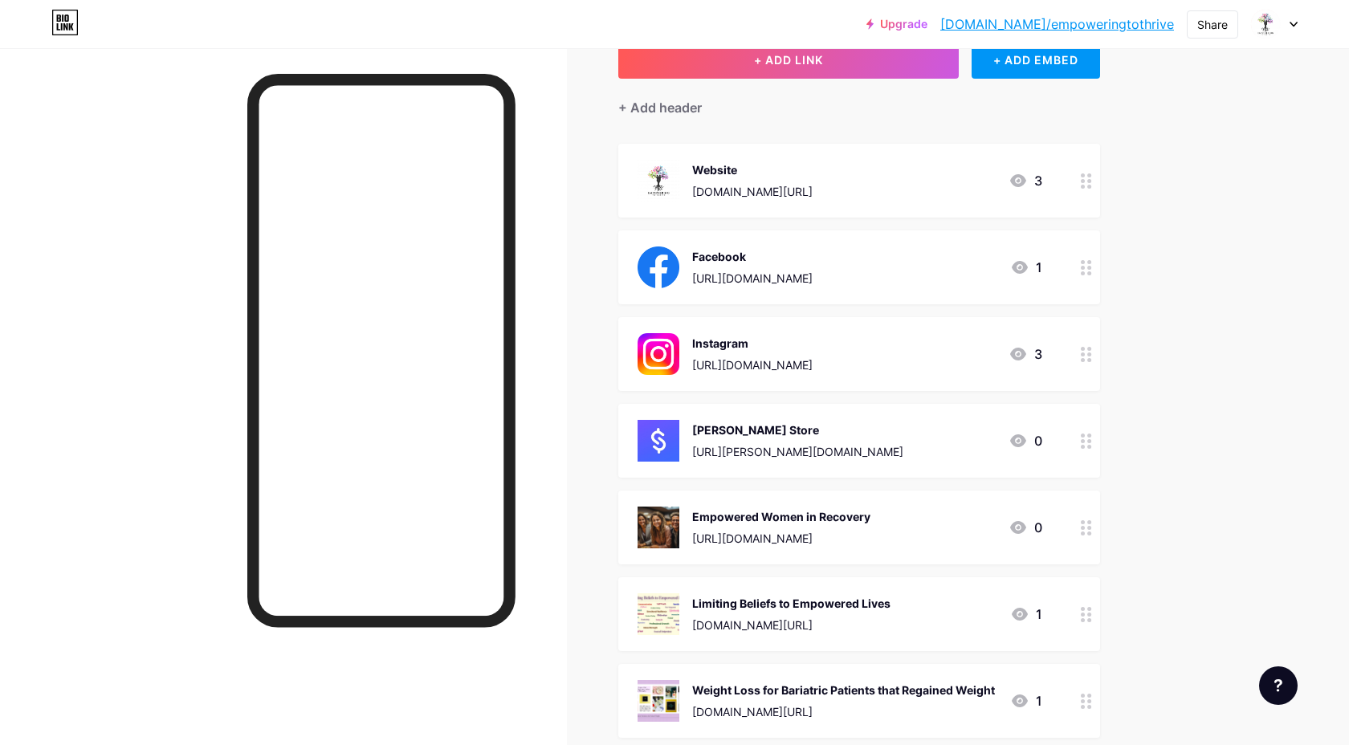
scroll to position [130, 0]
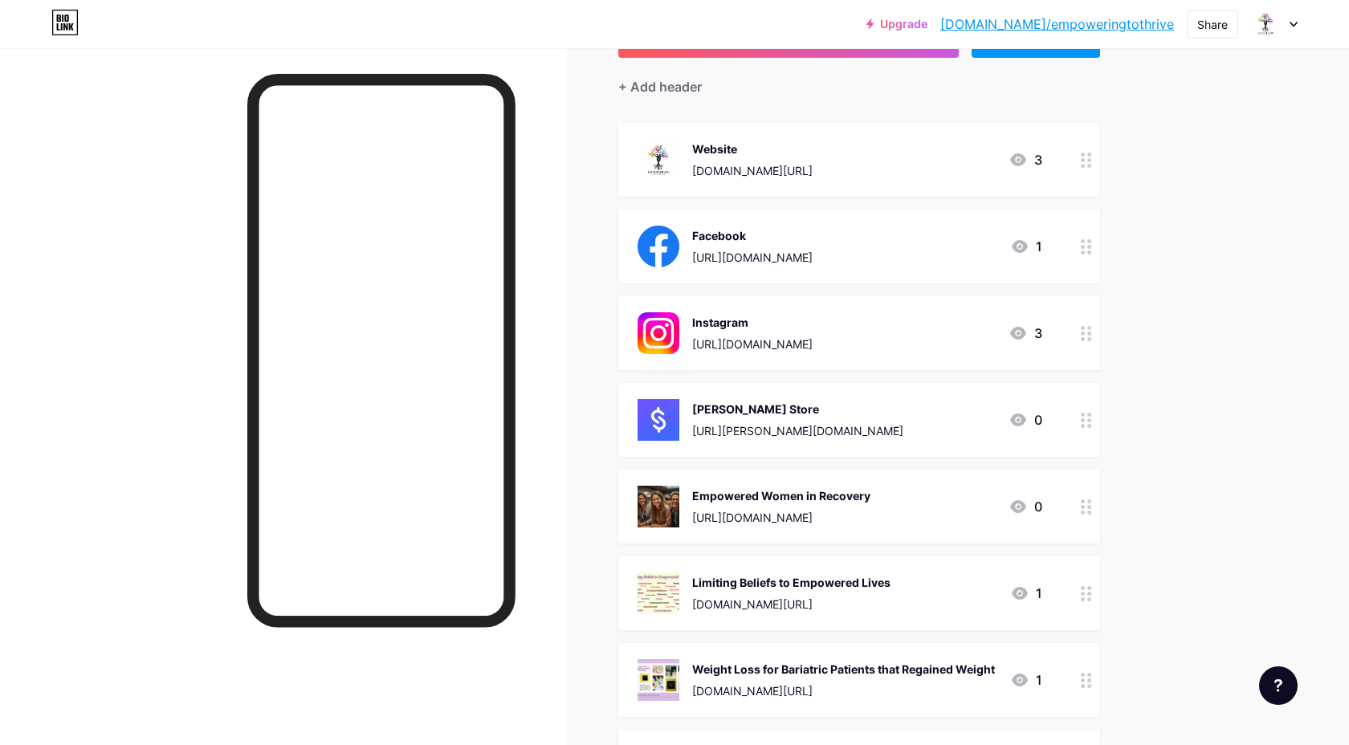
click at [789, 411] on div "[PERSON_NAME] Store" at bounding box center [797, 409] width 211 height 17
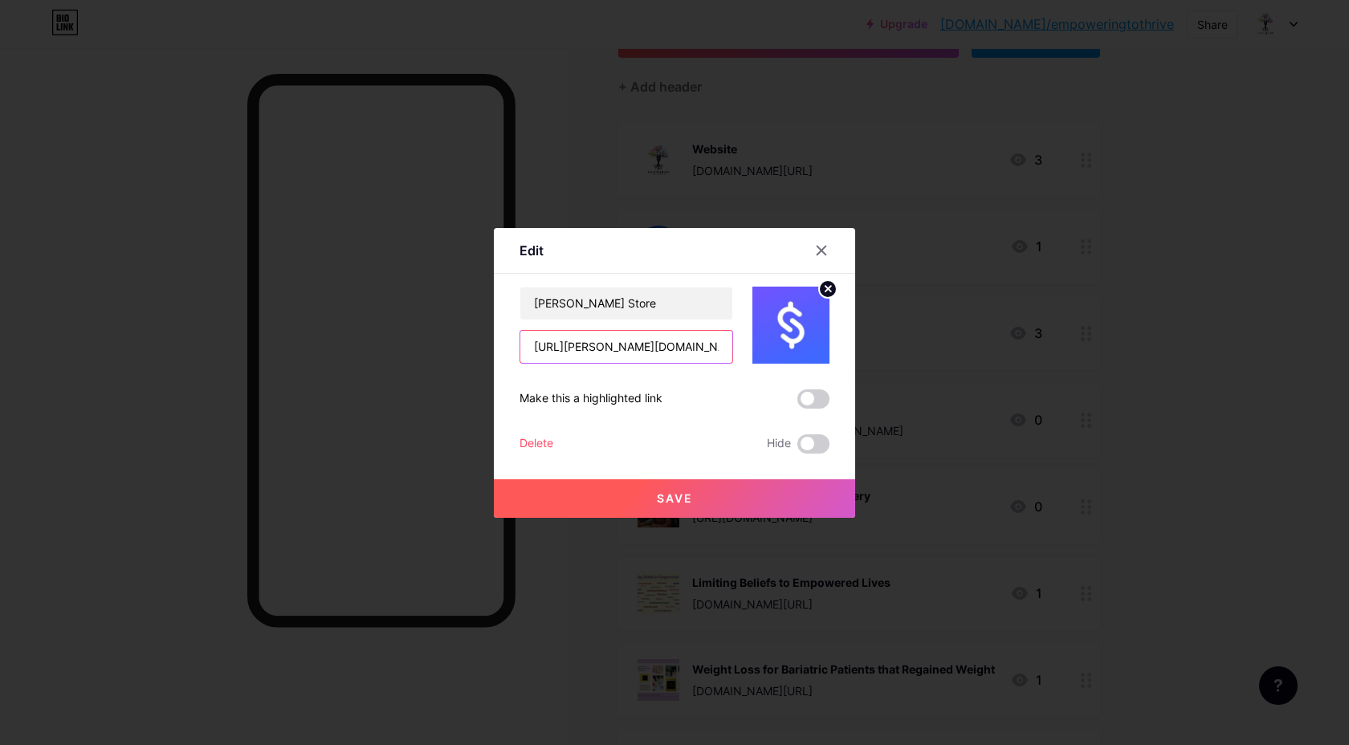
click at [566, 347] on input "[URL][PERSON_NAME][DOMAIN_NAME]" at bounding box center [626, 347] width 212 height 32
click at [826, 234] on div "Edit Content YouTube Play YouTube video without leaving your page. ADD Vimeo Pl…" at bounding box center [674, 373] width 361 height 290
click at [825, 249] on icon at bounding box center [821, 250] width 13 height 13
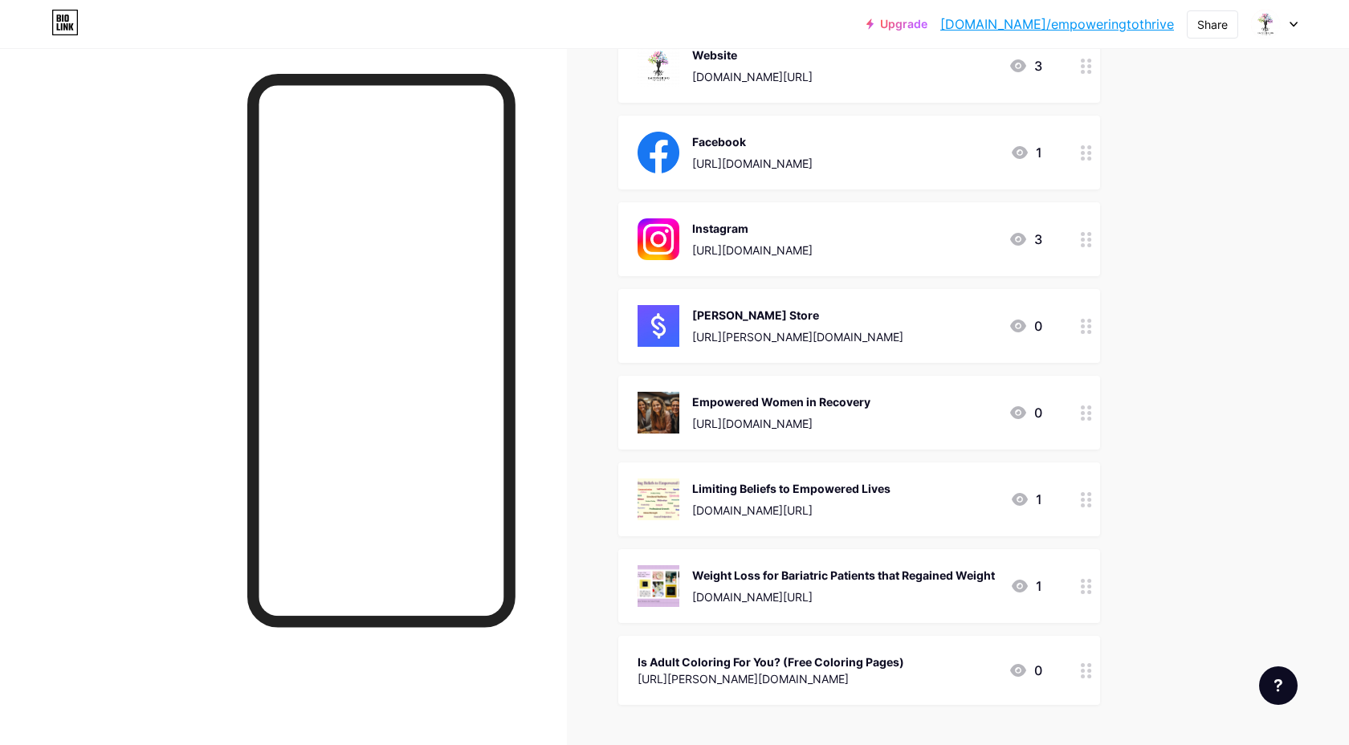
scroll to position [225, 0]
click at [794, 418] on div "[URL][DOMAIN_NAME]" at bounding box center [781, 422] width 178 height 17
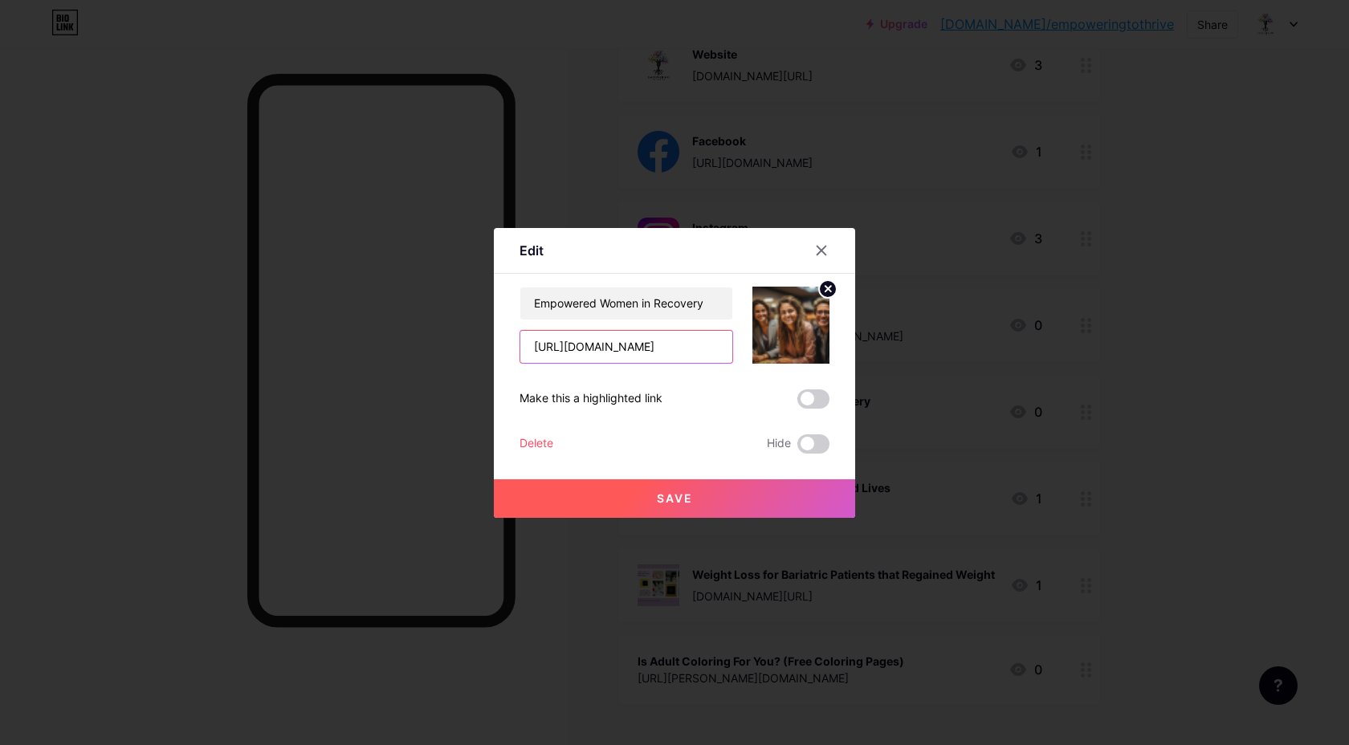
click at [629, 344] on input "[URL][DOMAIN_NAME]" at bounding box center [626, 347] width 212 height 32
click at [631, 302] on input "Empowered Women in Recovery" at bounding box center [626, 303] width 212 height 32
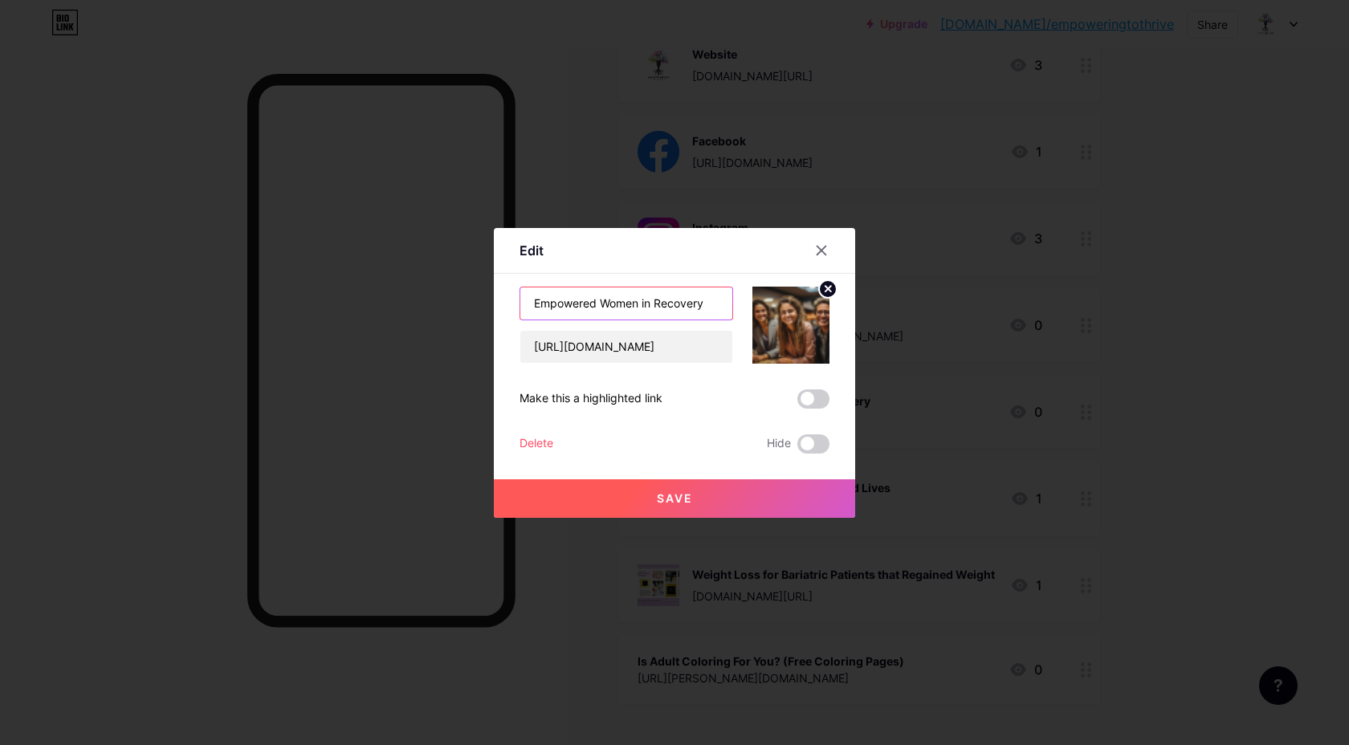
click at [631, 302] on input "Empowered Women in Recovery" at bounding box center [626, 303] width 212 height 32
click at [824, 256] on div at bounding box center [821, 250] width 29 height 29
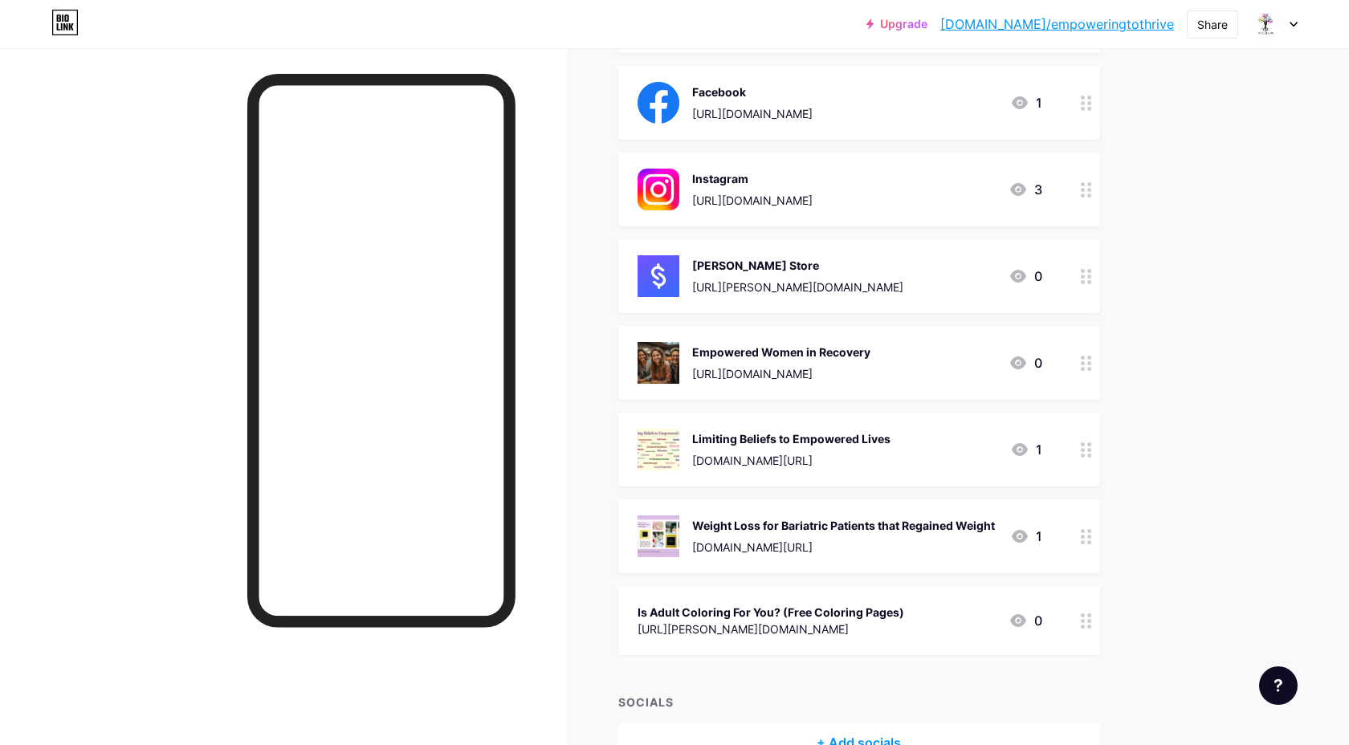
scroll to position [277, 0]
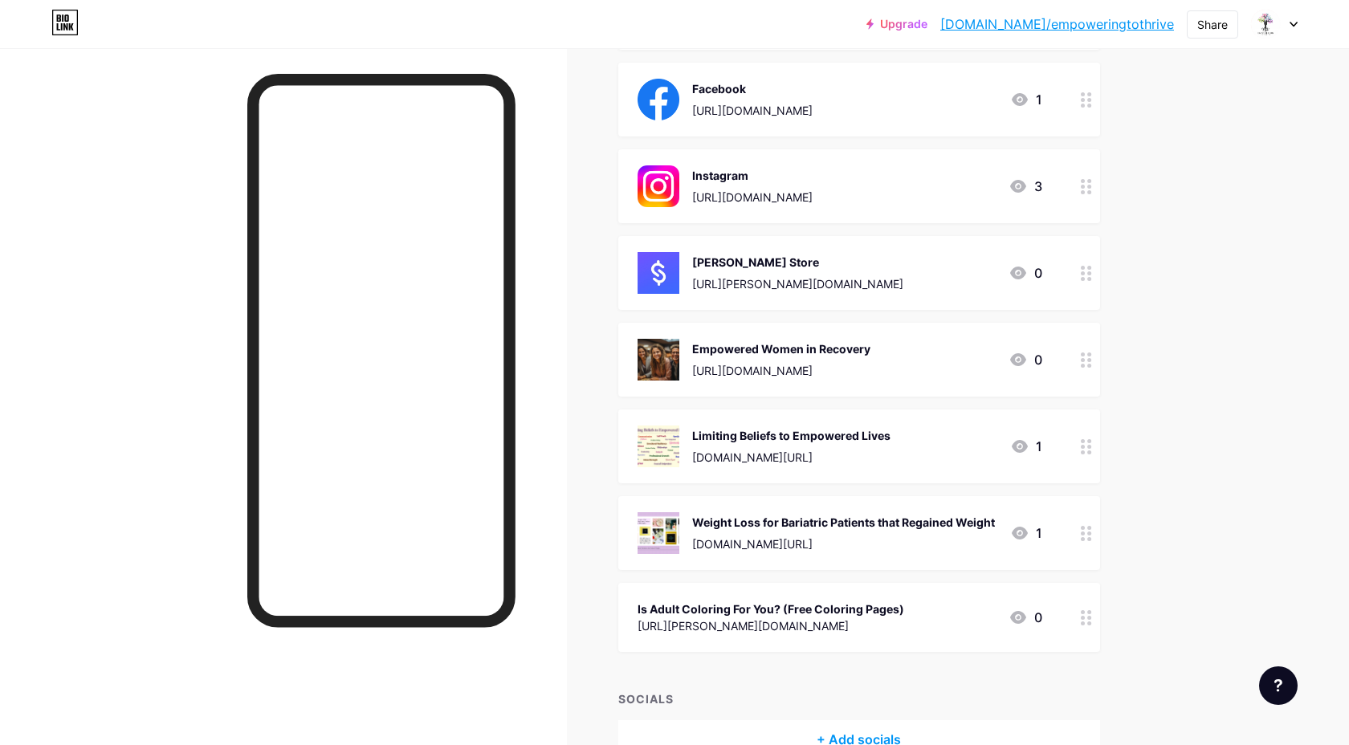
click at [817, 454] on div "[DOMAIN_NAME][URL]" at bounding box center [791, 457] width 198 height 17
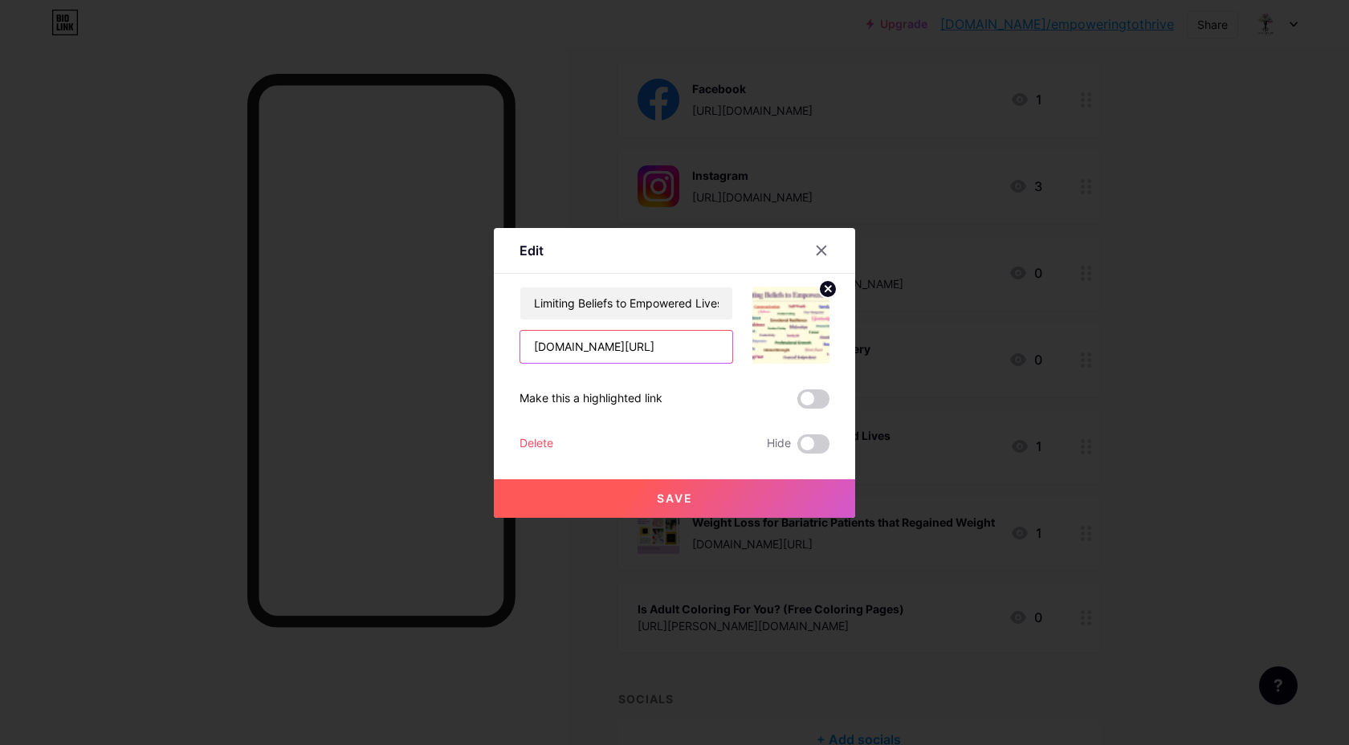
click at [626, 346] on input "[DOMAIN_NAME][URL]" at bounding box center [626, 347] width 212 height 32
click at [825, 253] on icon at bounding box center [821, 250] width 9 height 9
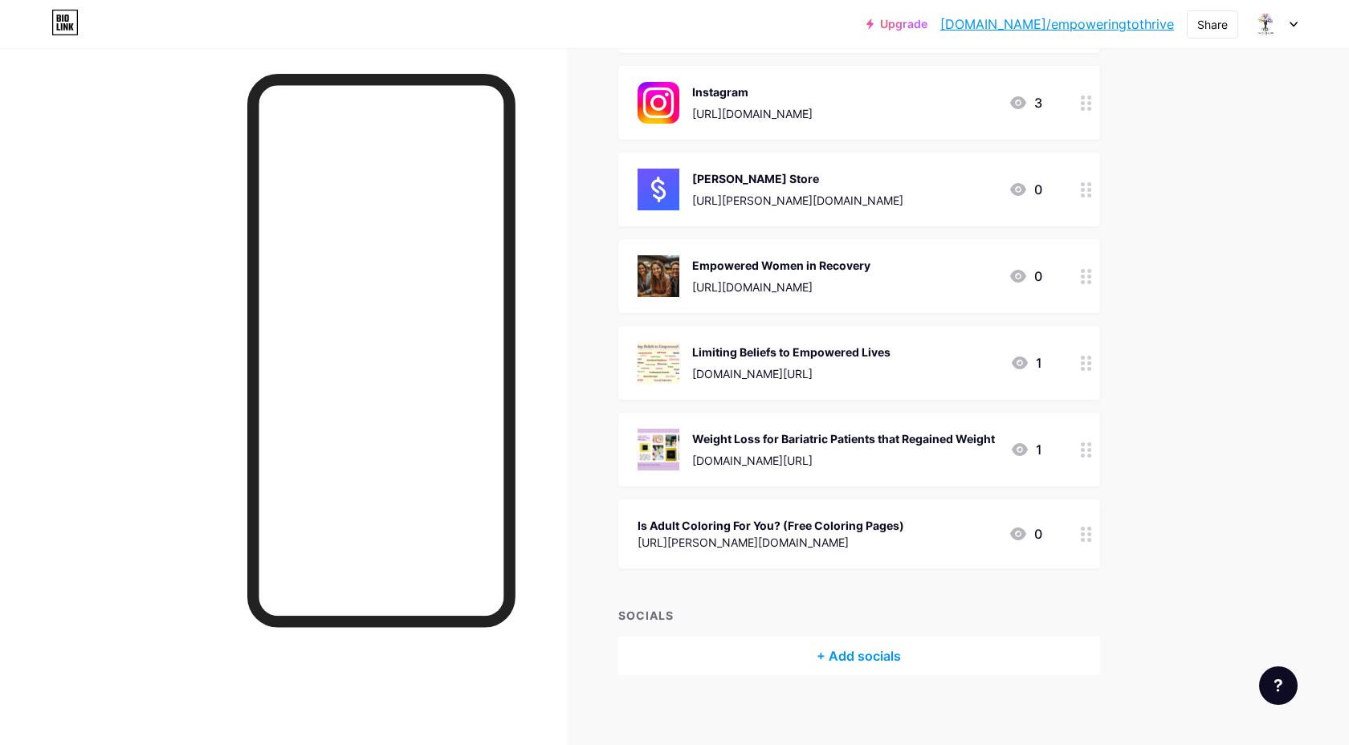
scroll to position [370, 0]
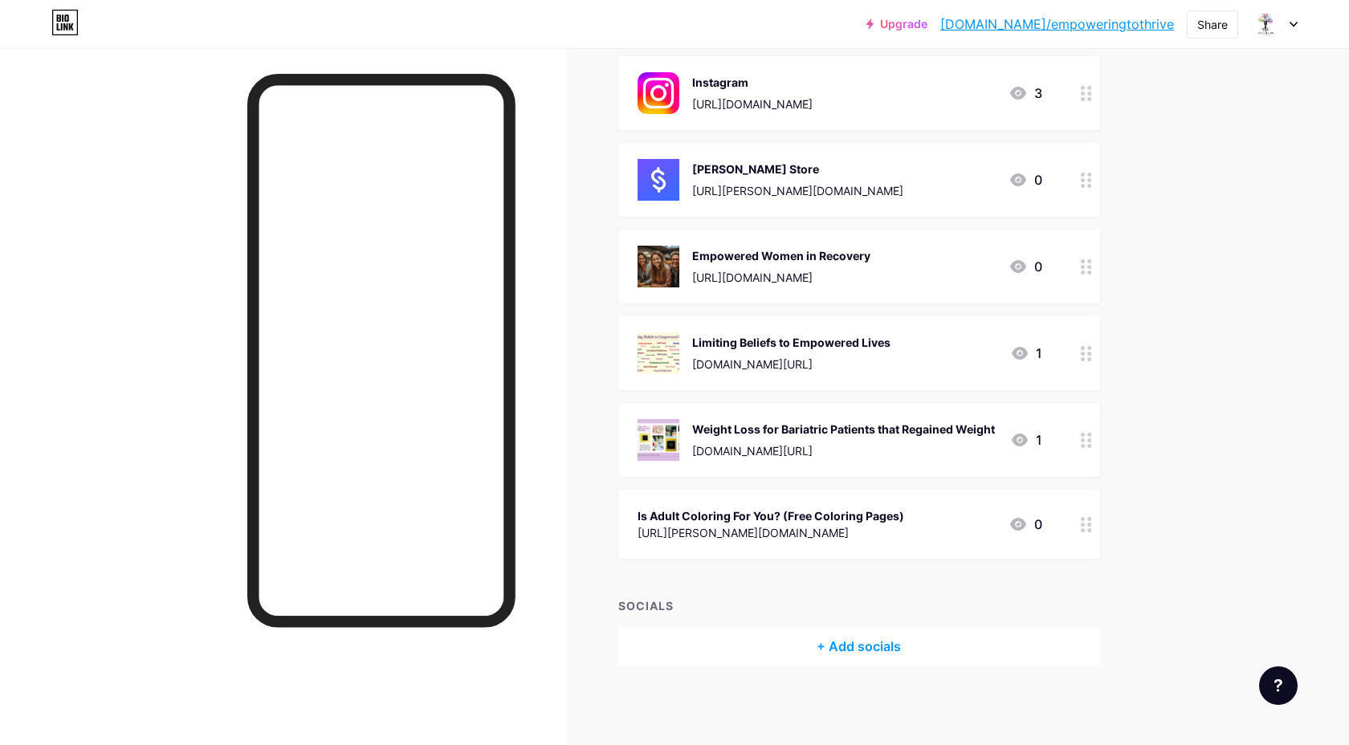
click at [792, 439] on div "Weight Loss for Bariatric Patients that Regained Weight [DOMAIN_NAME][URL]" at bounding box center [843, 440] width 303 height 42
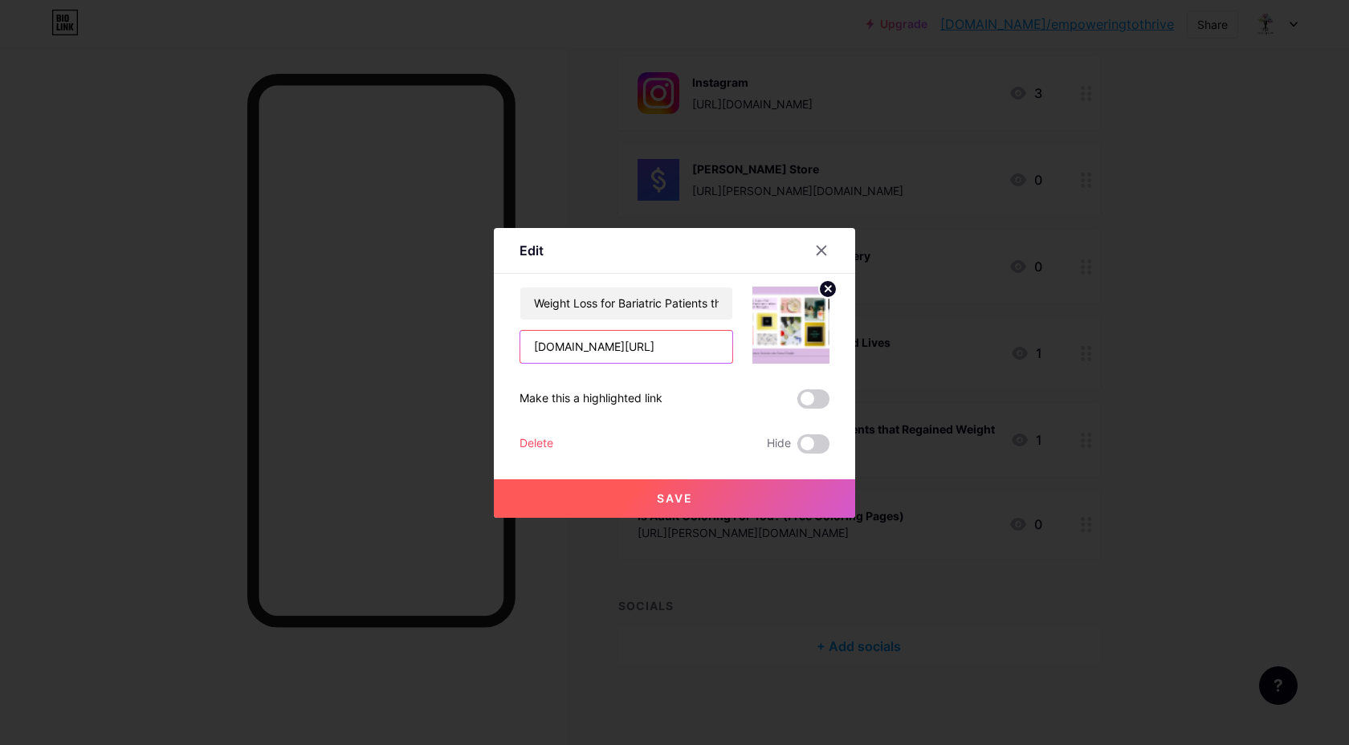
click at [593, 352] on input "[DOMAIN_NAME][URL]" at bounding box center [626, 347] width 212 height 32
drag, startPoint x: 631, startPoint y: 307, endPoint x: 748, endPoint y: 307, distance: 117.2
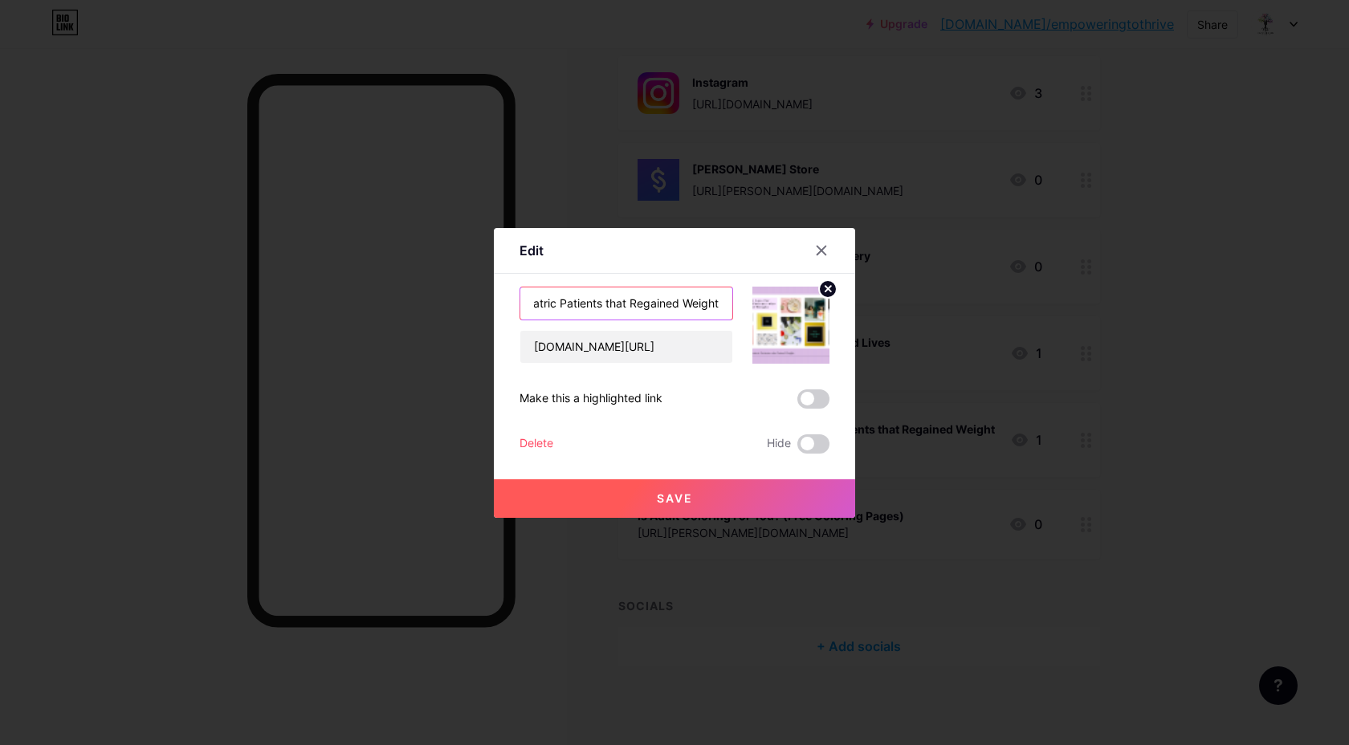
click at [748, 307] on div "Weight Loss for Bariatric Patients that Regained Weight [DOMAIN_NAME][URL]" at bounding box center [674, 325] width 310 height 77
click at [699, 303] on input "Weight Loss for Bariatric Patients that Regained Weight" at bounding box center [626, 303] width 212 height 32
drag, startPoint x: 699, startPoint y: 303, endPoint x: 743, endPoint y: 303, distance: 44.2
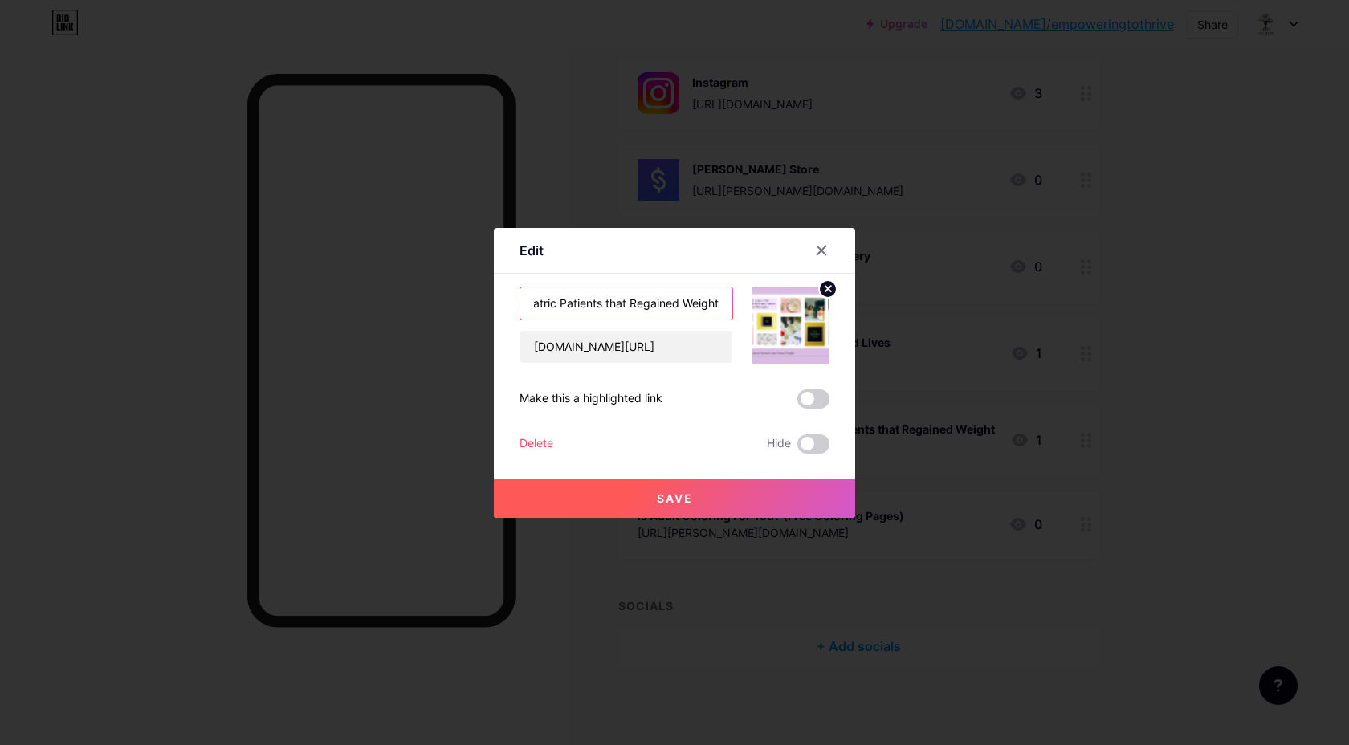
click at [743, 303] on div "Weight Loss for Bariatric Patients that Regained Weight [DOMAIN_NAME][URL]" at bounding box center [674, 325] width 310 height 77
click at [823, 249] on icon at bounding box center [821, 250] width 13 height 13
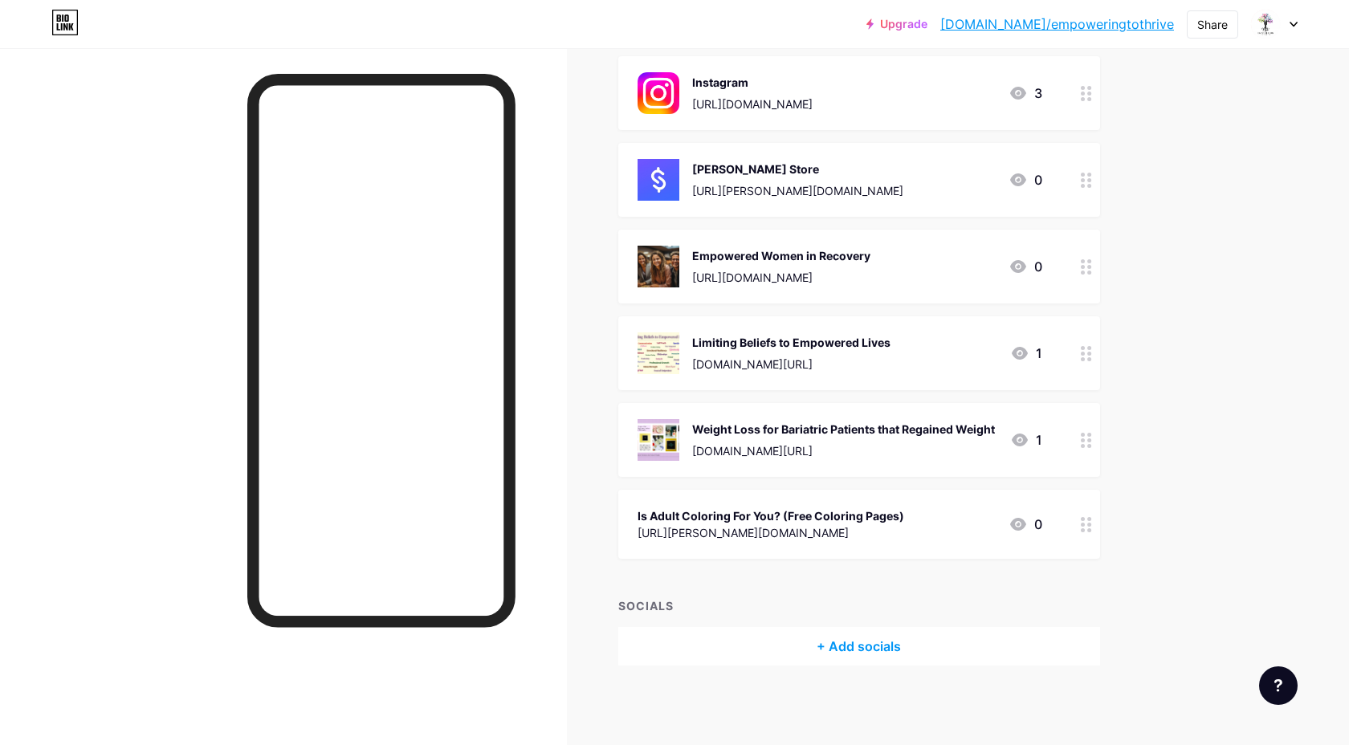
click at [853, 524] on div "[URL][PERSON_NAME][DOMAIN_NAME]" at bounding box center [771, 532] width 267 height 17
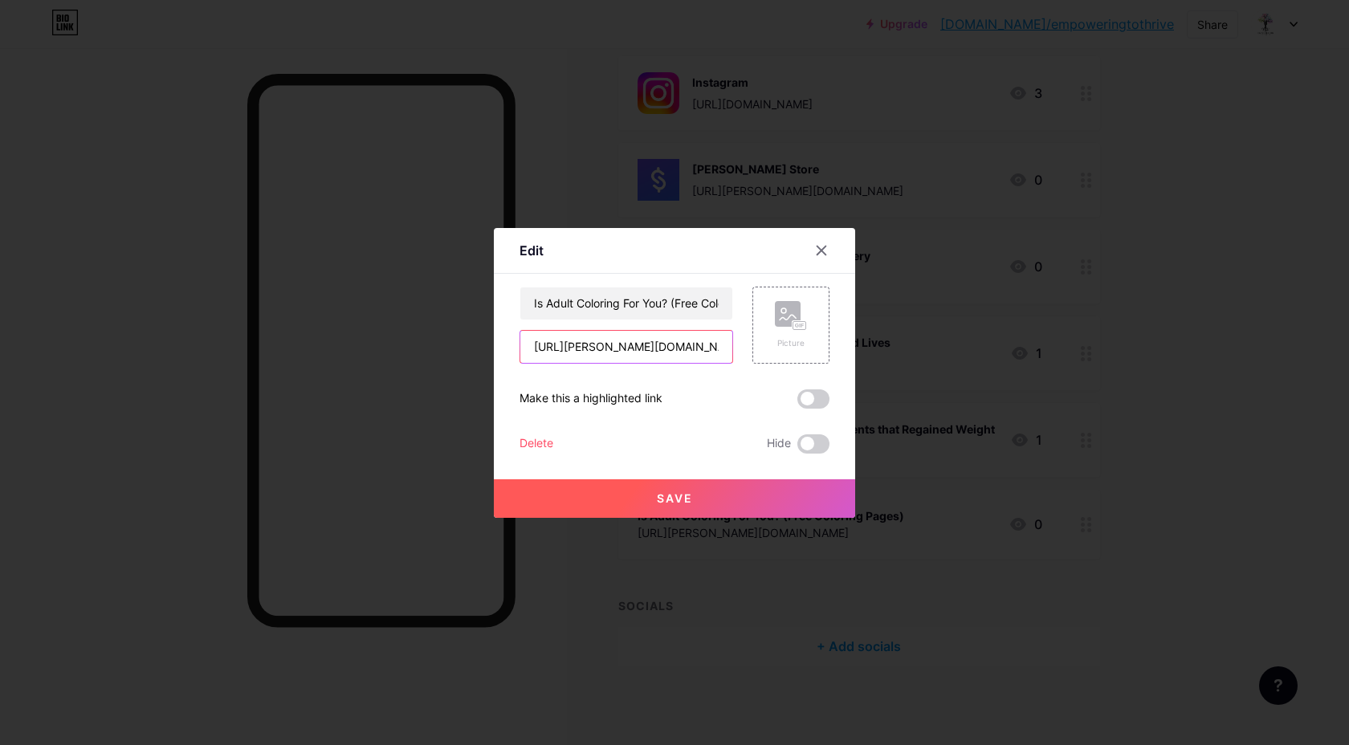
click at [586, 348] on input "[URL][PERSON_NAME][DOMAIN_NAME]" at bounding box center [626, 347] width 212 height 32
click at [829, 253] on div at bounding box center [821, 250] width 29 height 29
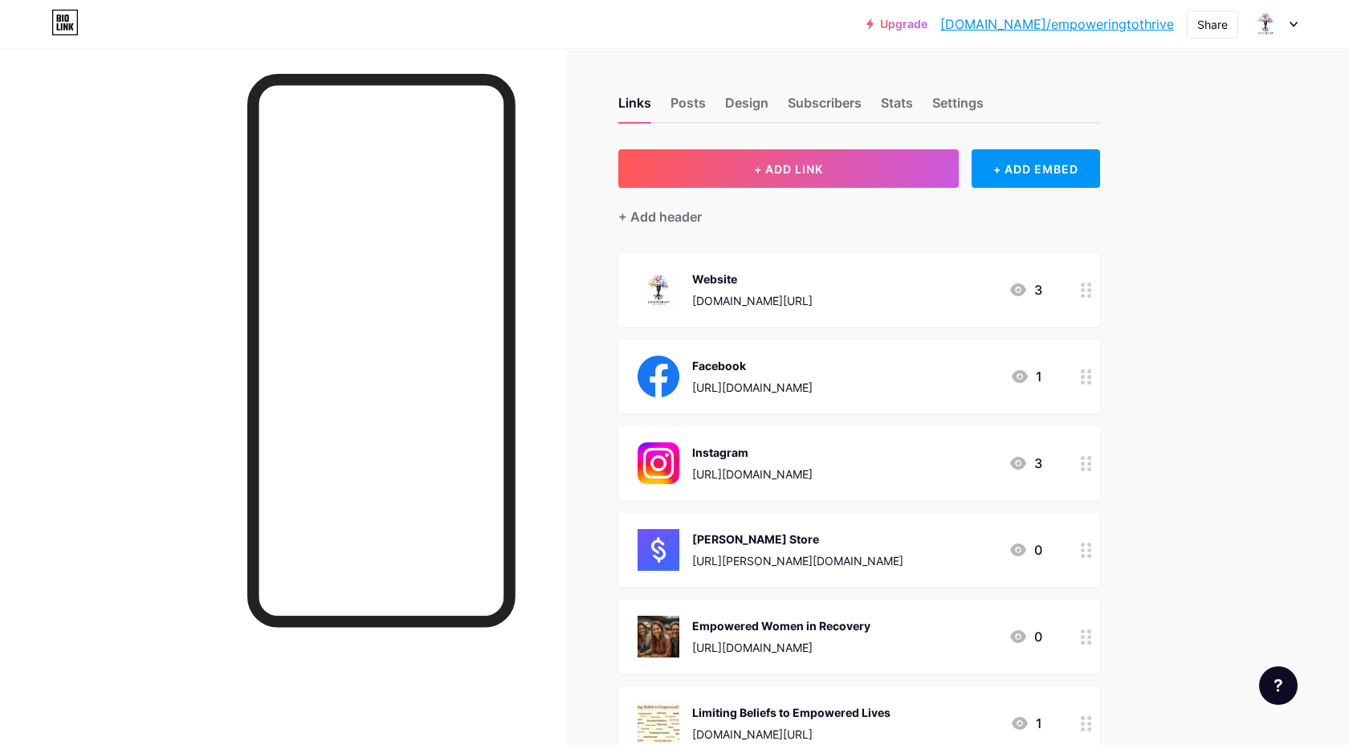
click at [1029, 25] on link "[DOMAIN_NAME]/empoweringtothrive" at bounding box center [1057, 23] width 234 height 19
